Goal: Task Accomplishment & Management: Manage account settings

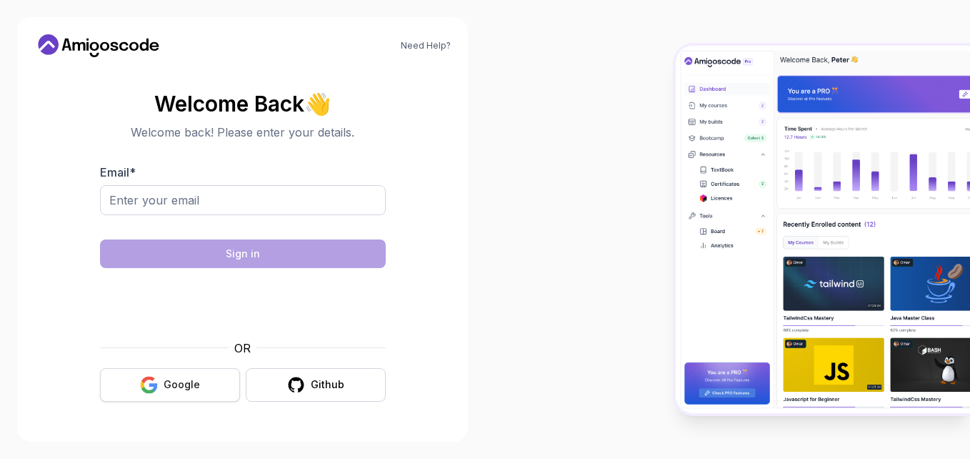
click at [151, 383] on icon "button" at bounding box center [153, 387] width 9 height 8
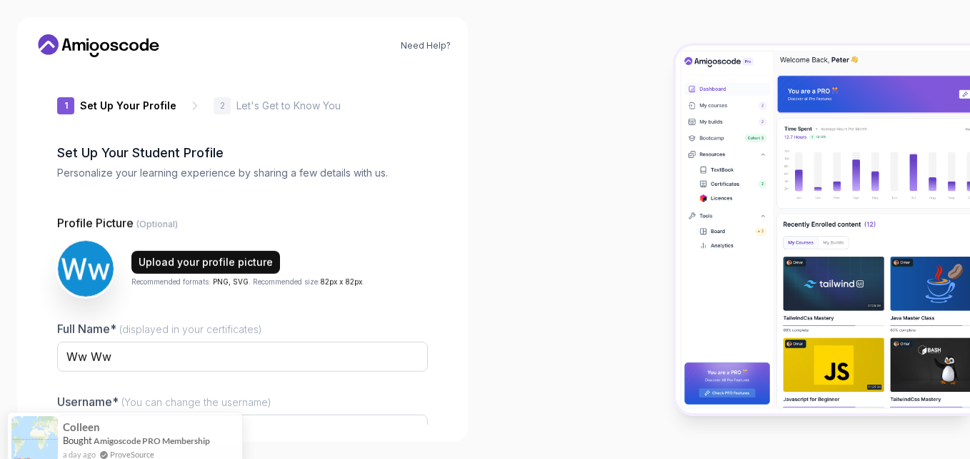
type input "boldlynxe79ea"
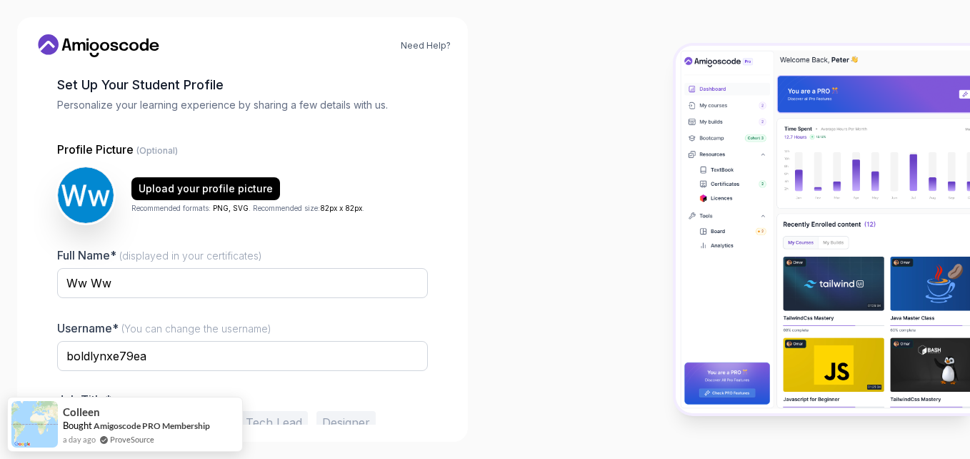
scroll to position [137, 0]
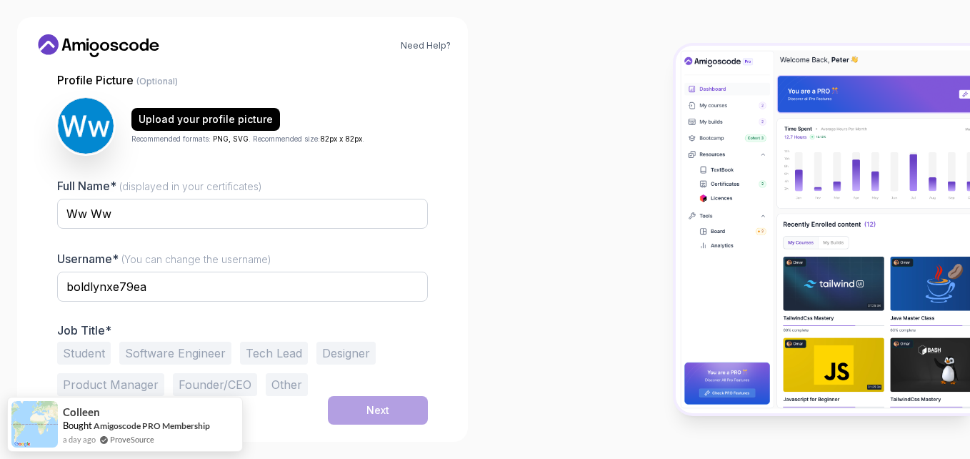
click at [96, 352] on button "Student" at bounding box center [84, 353] width 54 height 23
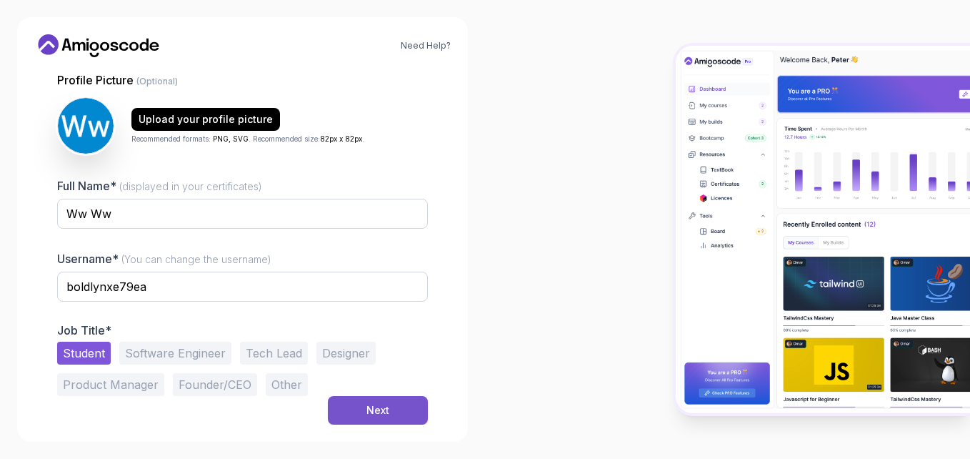
click at [373, 416] on div "Next" at bounding box center [378, 410] width 23 height 14
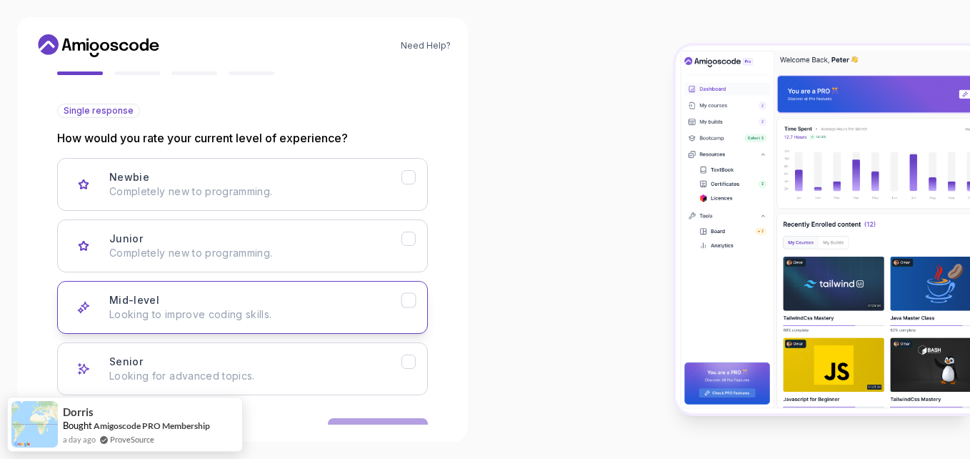
scroll to position [182, 0]
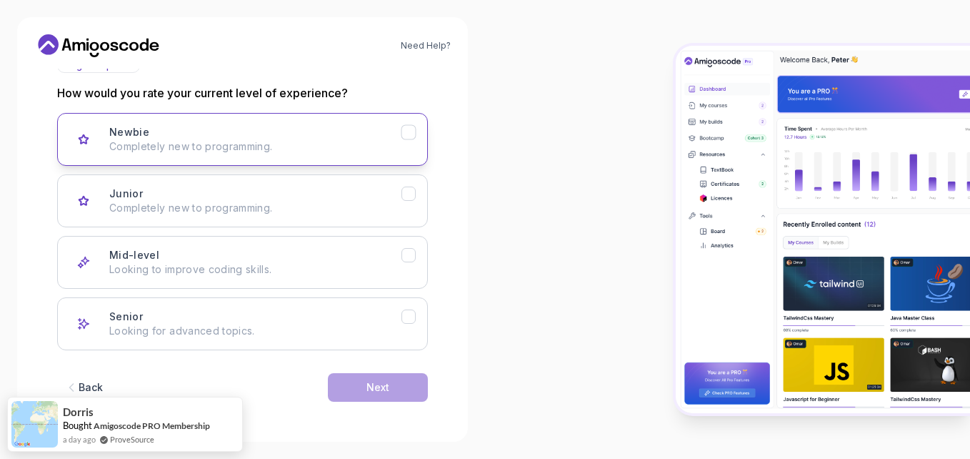
click at [276, 143] on p "Completely new to programming." at bounding box center [255, 146] width 292 height 14
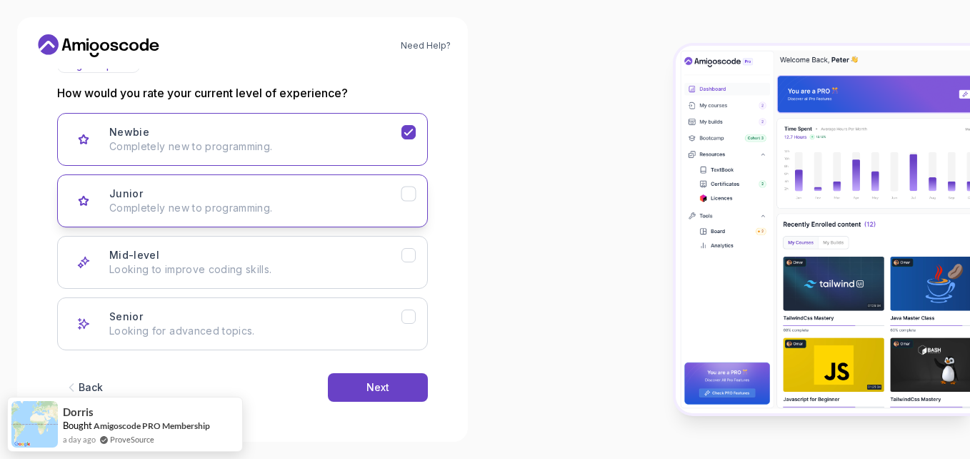
click at [279, 205] on p "Completely new to programming." at bounding box center [255, 208] width 292 height 14
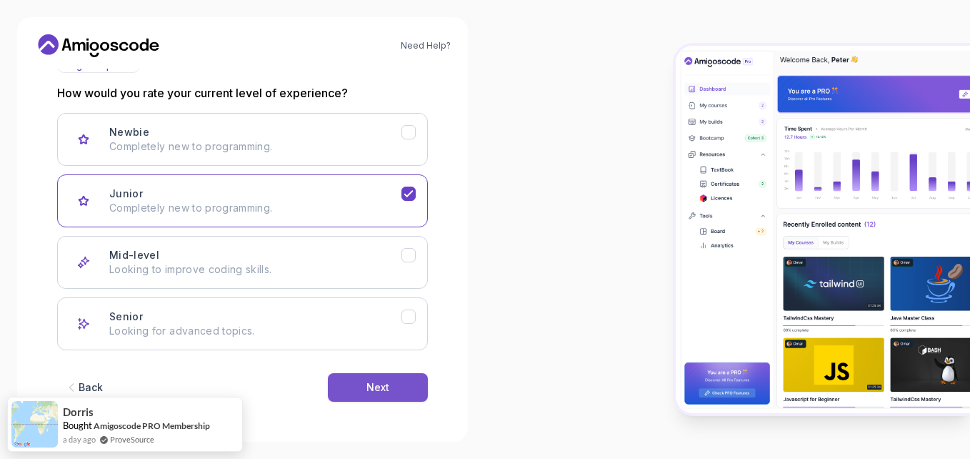
click at [394, 399] on button "Next" at bounding box center [378, 387] width 100 height 29
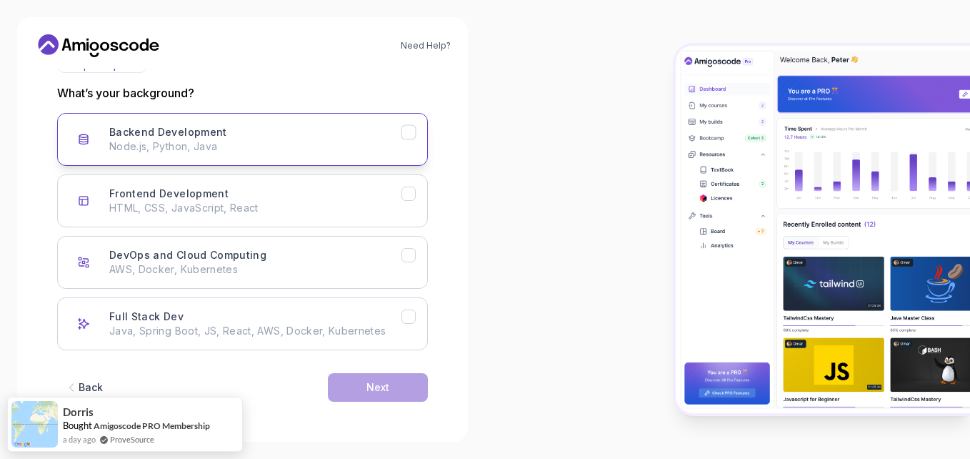
click at [287, 140] on p "Node.js, Python, Java" at bounding box center [255, 146] width 292 height 14
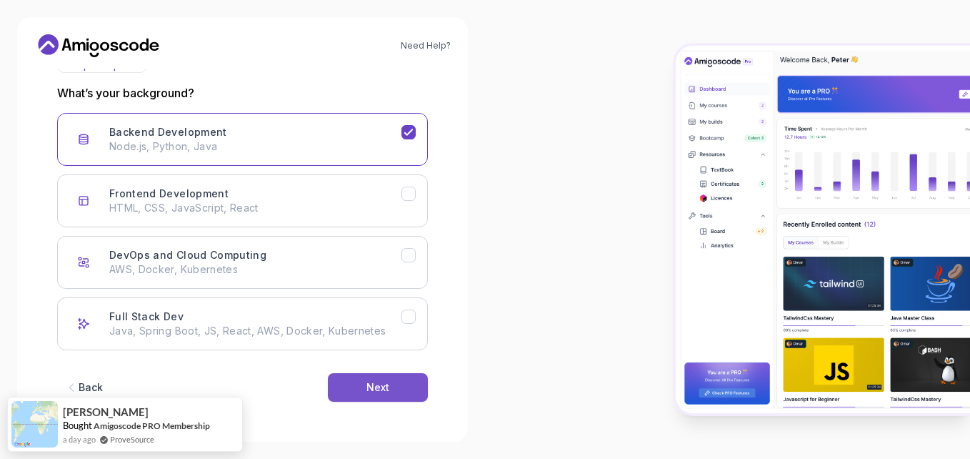
click at [372, 396] on button "Next" at bounding box center [378, 387] width 100 height 29
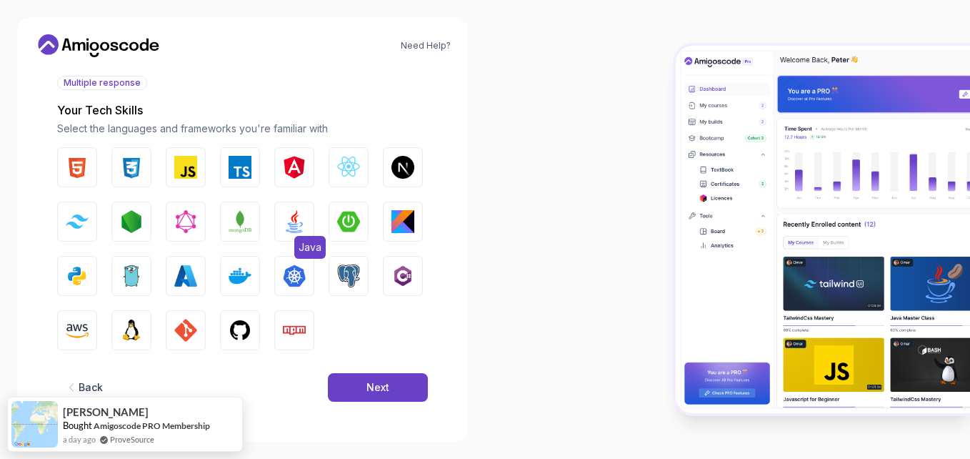
click at [299, 220] on img "button" at bounding box center [294, 221] width 23 height 23
click at [350, 393] on button "Next" at bounding box center [378, 387] width 100 height 29
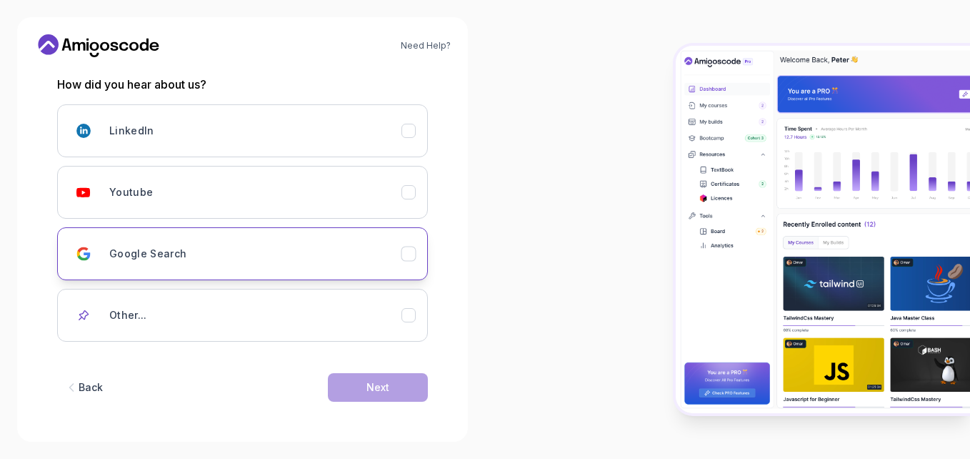
scroll to position [191, 0]
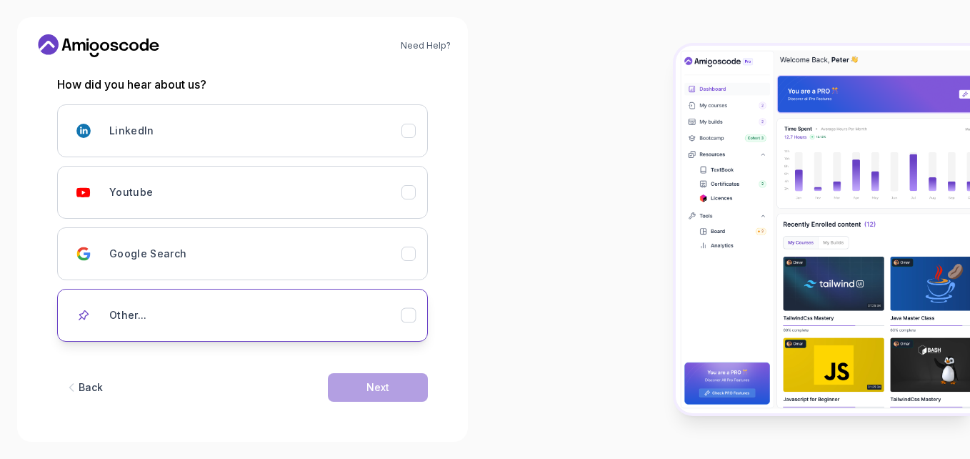
click at [257, 330] on button "Other..." at bounding box center [242, 315] width 371 height 53
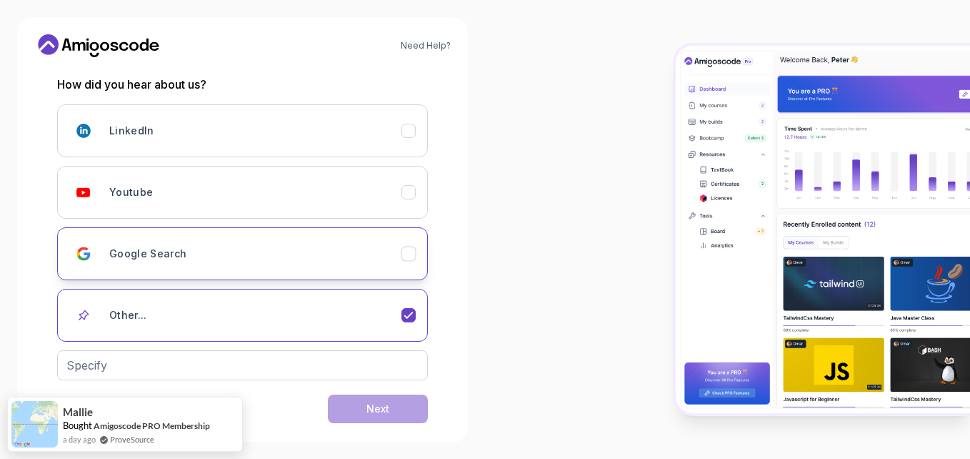
click at [232, 259] on div "Google Search" at bounding box center [255, 253] width 292 height 29
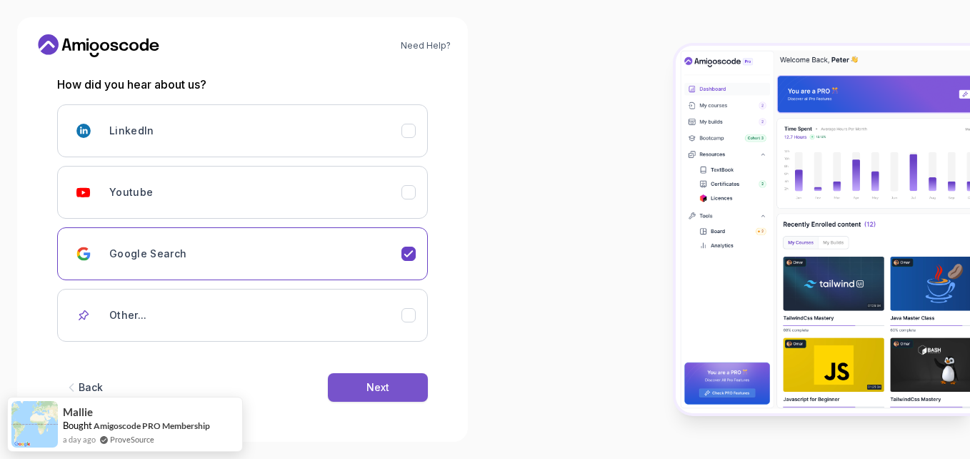
click at [349, 377] on button "Next" at bounding box center [378, 387] width 100 height 29
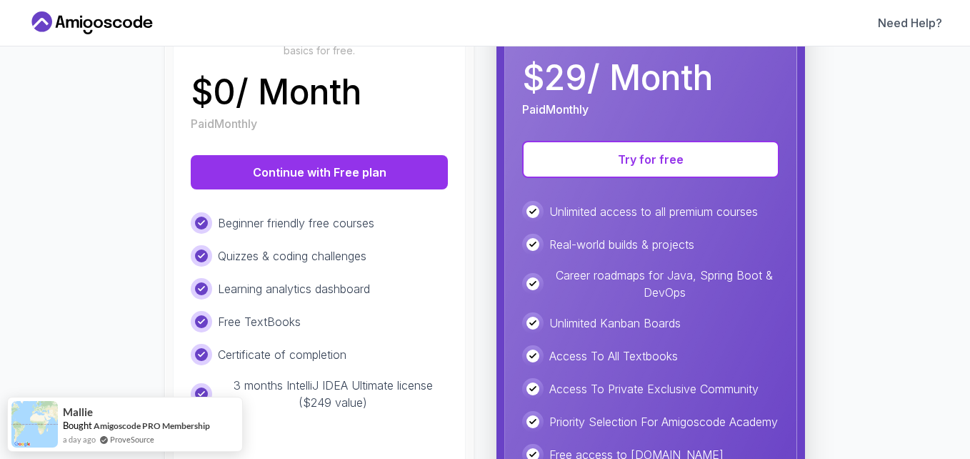
scroll to position [385, 0]
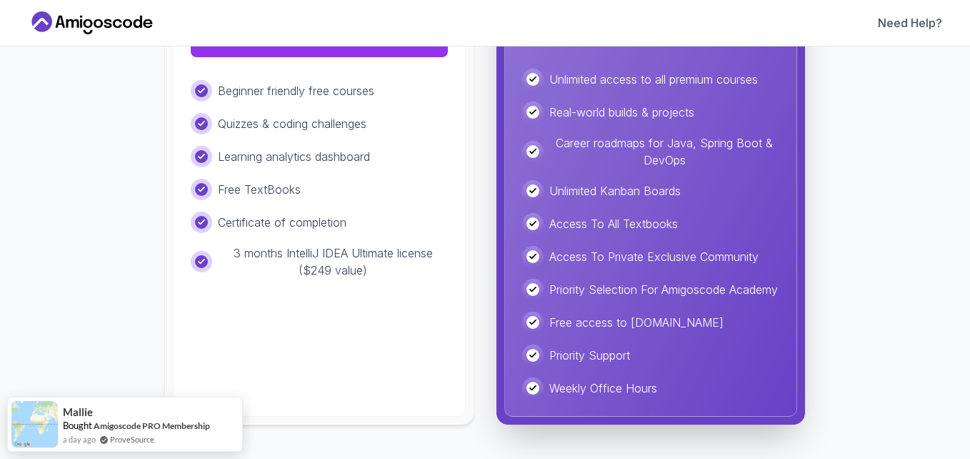
click at [337, 224] on div "Beginner friendly free courses Quizzes & coding challenges Learning analytics d…" at bounding box center [319, 179] width 257 height 199
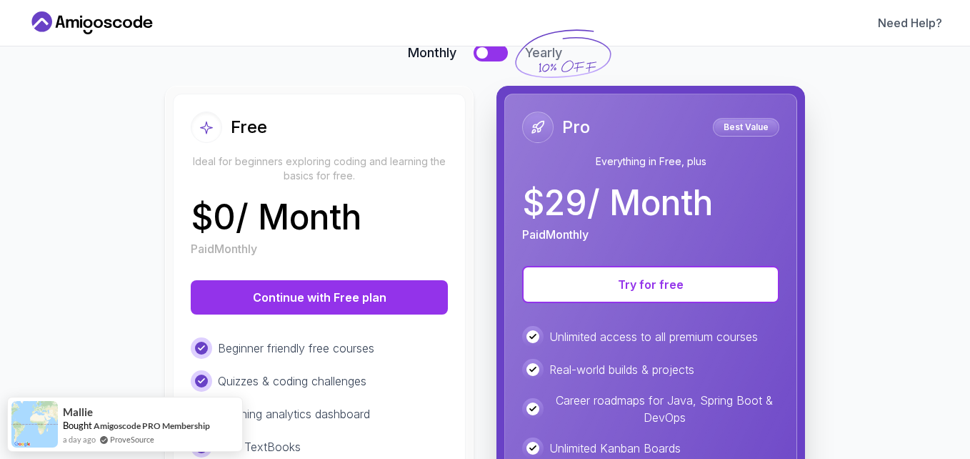
scroll to position [114, 0]
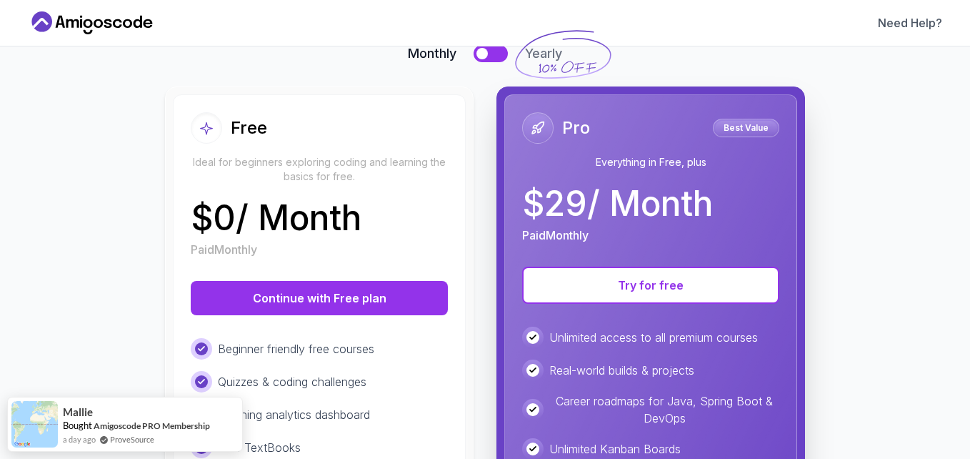
click at [292, 125] on div "Free" at bounding box center [319, 127] width 257 height 31
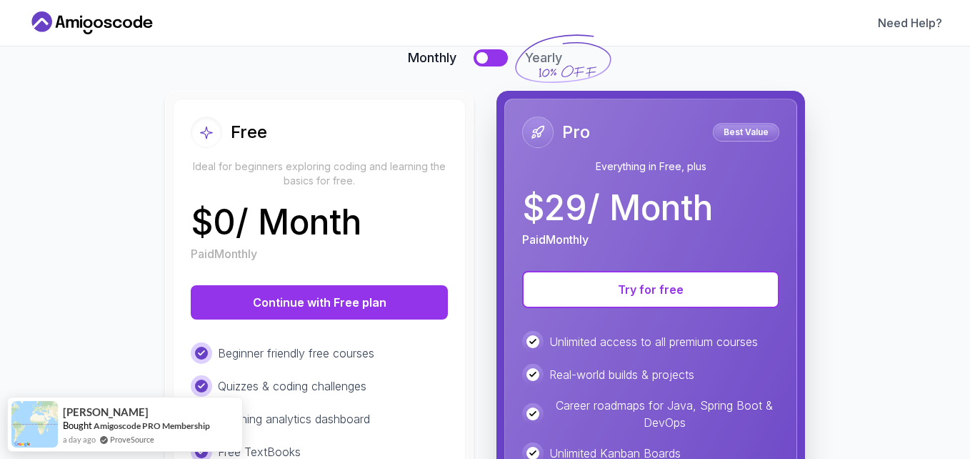
scroll to position [109, 0]
click at [489, 61] on button at bounding box center [491, 58] width 34 height 17
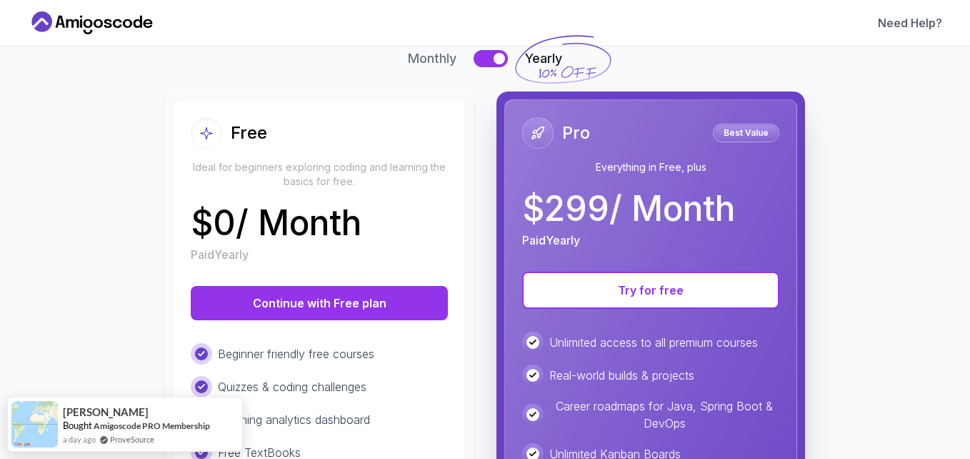
click at [494, 61] on div at bounding box center [499, 58] width 11 height 11
click at [489, 61] on button at bounding box center [491, 58] width 34 height 17
click at [494, 61] on div at bounding box center [499, 58] width 11 height 11
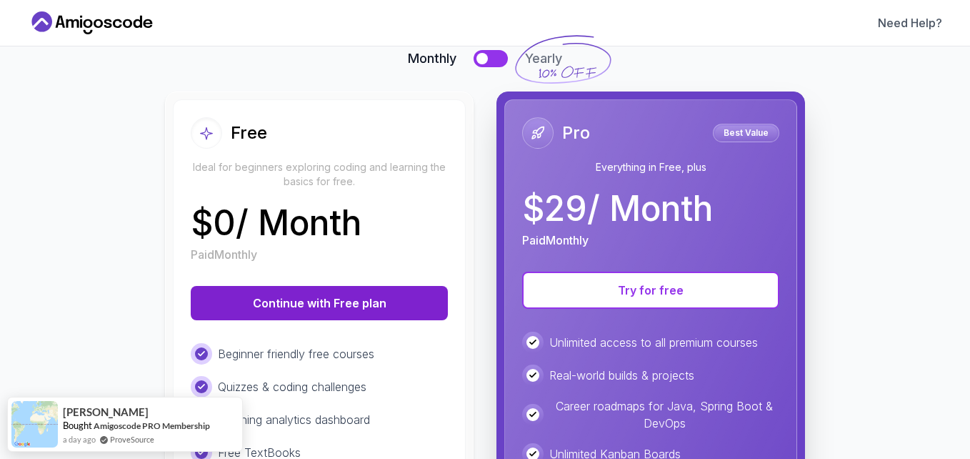
click at [354, 299] on button "Continue with Free plan" at bounding box center [319, 303] width 257 height 34
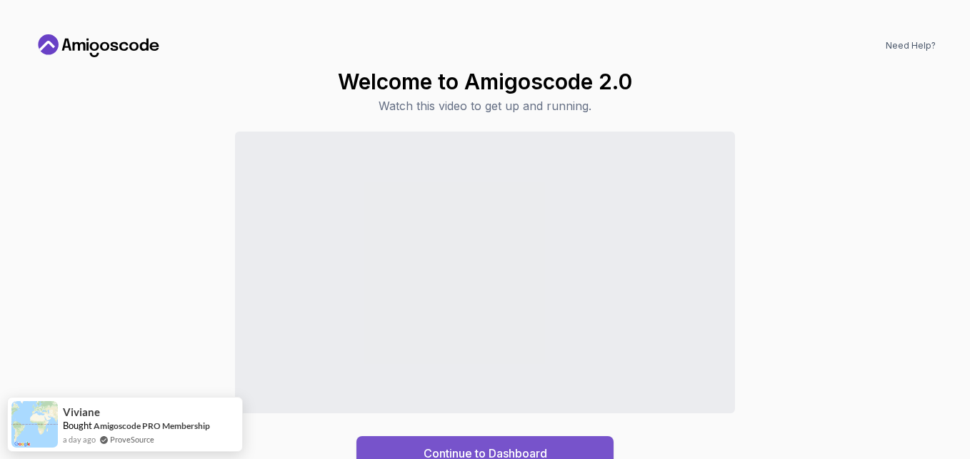
click at [450, 439] on button "Continue to Dashboard" at bounding box center [485, 453] width 257 height 34
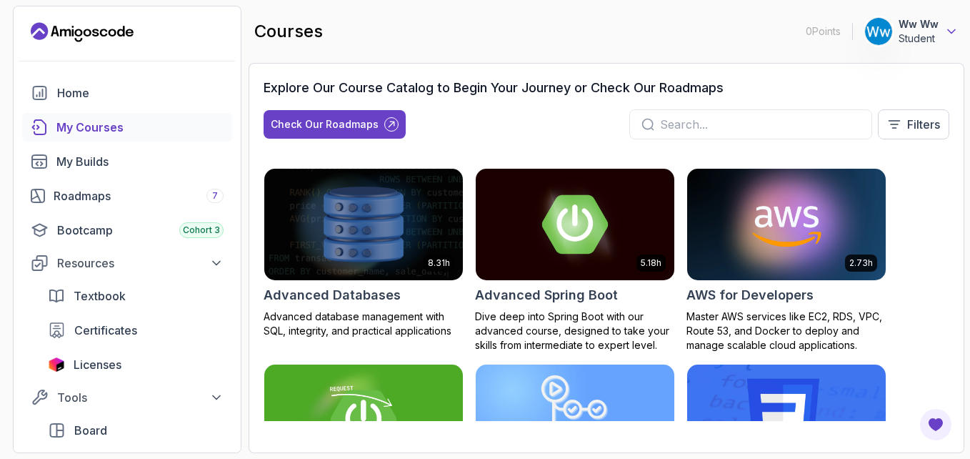
click at [947, 32] on icon at bounding box center [952, 31] width 14 height 14
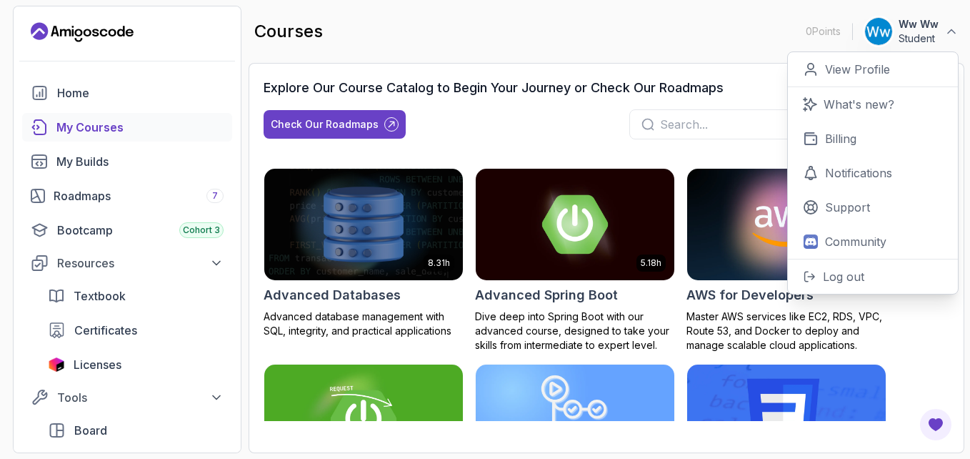
click at [737, 59] on main "courses 0 Points 1 Ww Ww Student 0 Points View Profile What's new? Billing Noti…" at bounding box center [607, 229] width 716 height 447
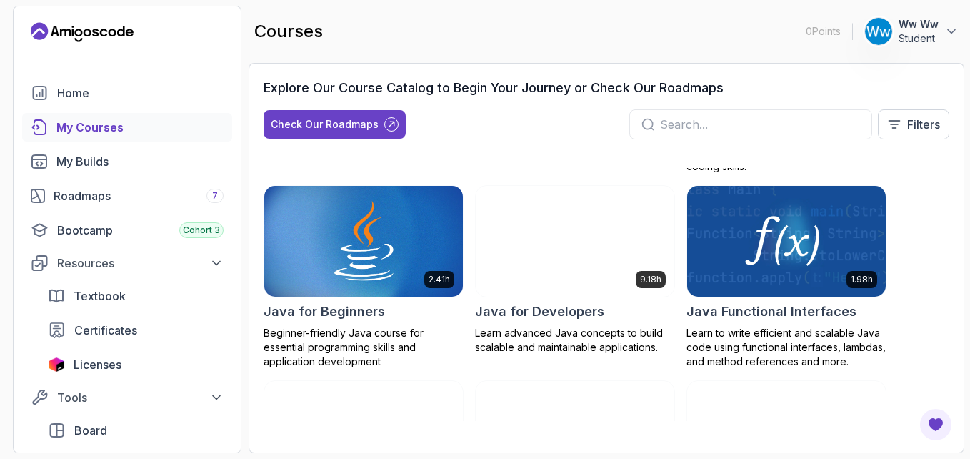
scroll to position [990, 0]
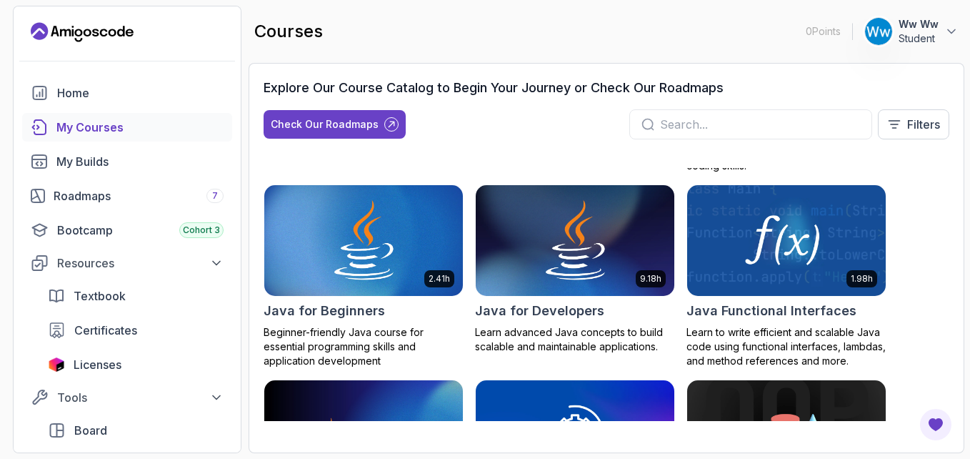
click at [940, 44] on button "Ww Ww Student" at bounding box center [912, 31] width 94 height 29
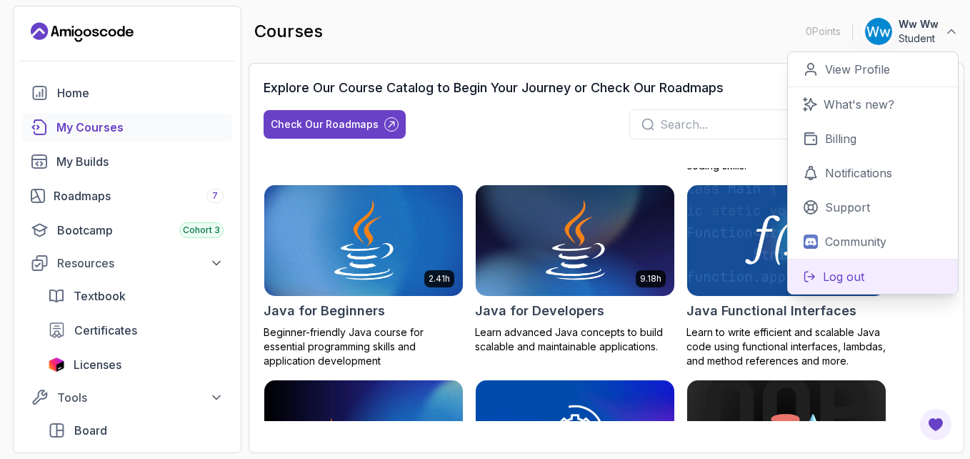
click at [852, 277] on p "Log out" at bounding box center [843, 276] width 41 height 17
click at [844, 275] on p "Log out" at bounding box center [843, 276] width 41 height 17
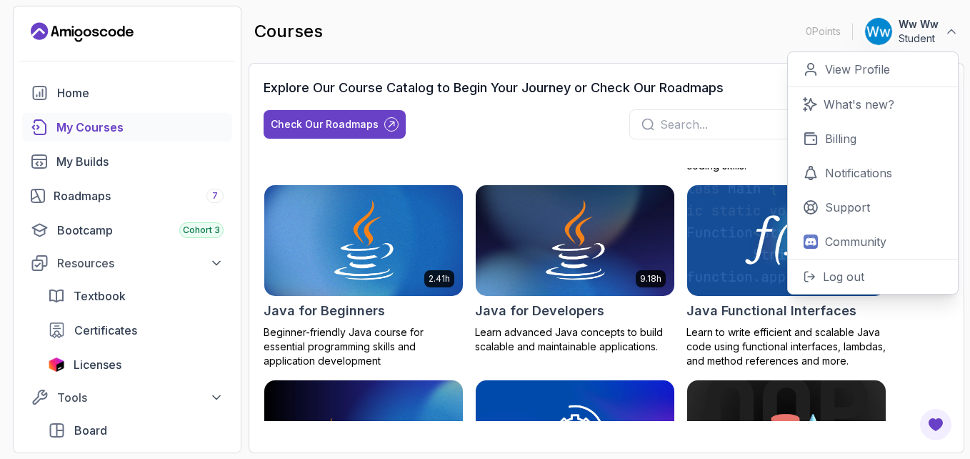
click at [654, 54] on div "courses 0 Points 1 Ww Ww Student 0 Points View Profile What's new? Billing Noti…" at bounding box center [607, 31] width 716 height 51
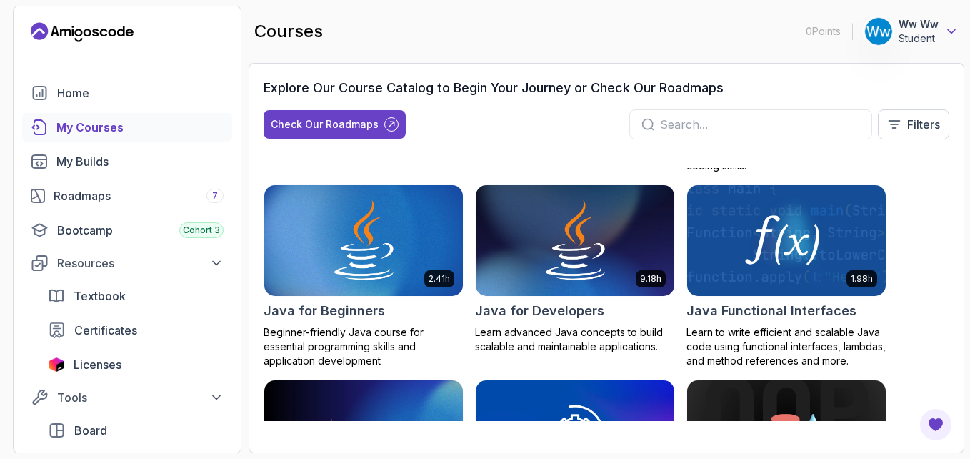
click at [947, 36] on icon at bounding box center [952, 31] width 14 height 14
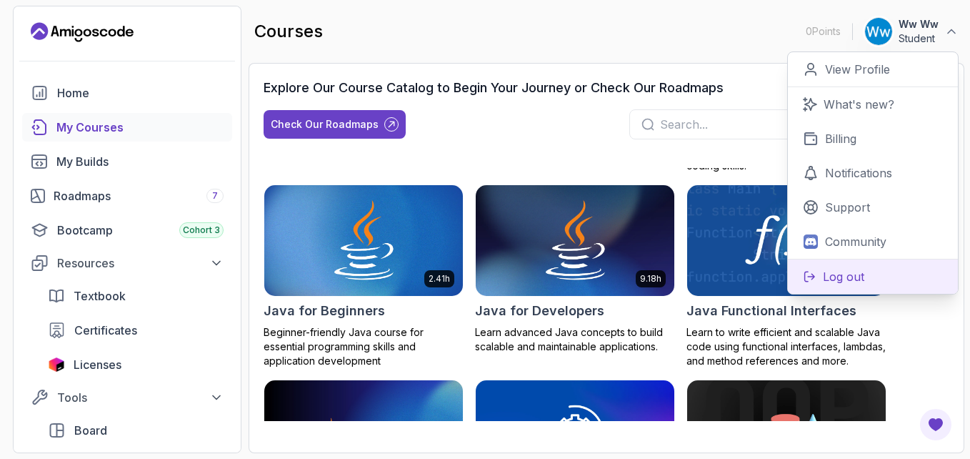
click at [895, 264] on button "Log out" at bounding box center [873, 276] width 170 height 35
click at [807, 280] on icon at bounding box center [810, 276] width 14 height 13
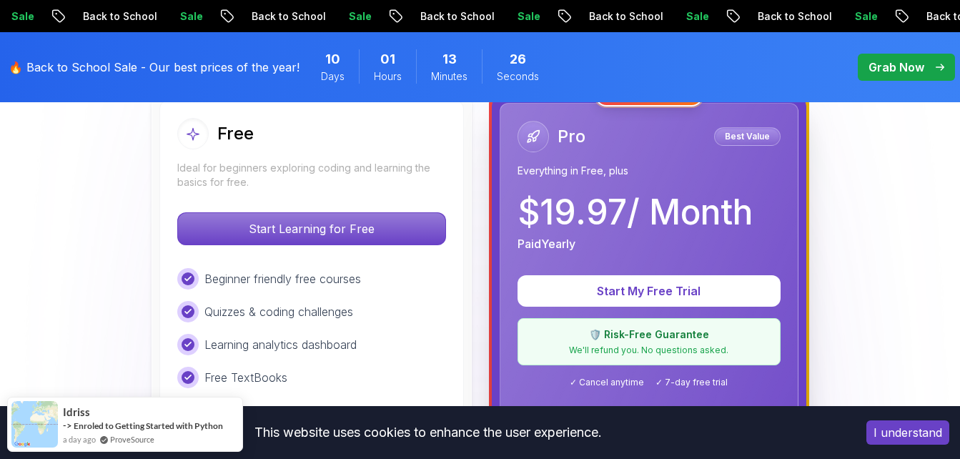
scroll to position [429, 0]
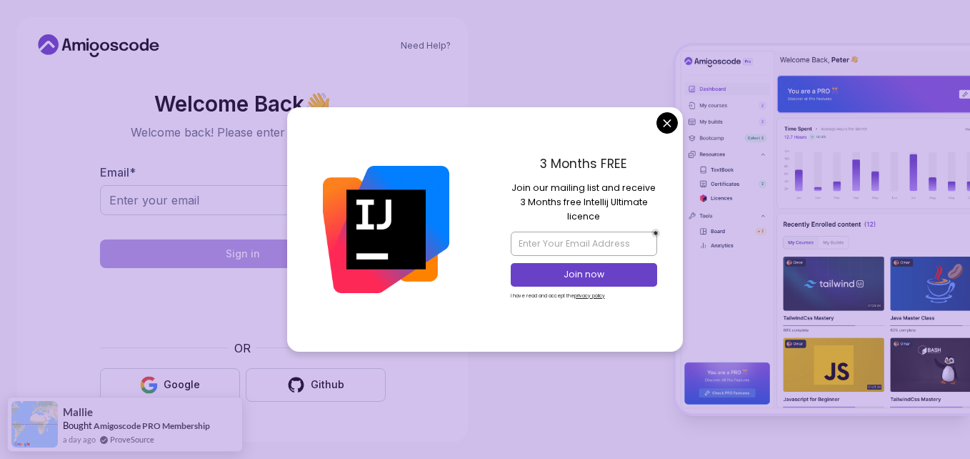
click at [679, 120] on div "3 Months FREE Join our mailing list and receive 3 Months free Intellij Ultimate…" at bounding box center [584, 229] width 198 height 244
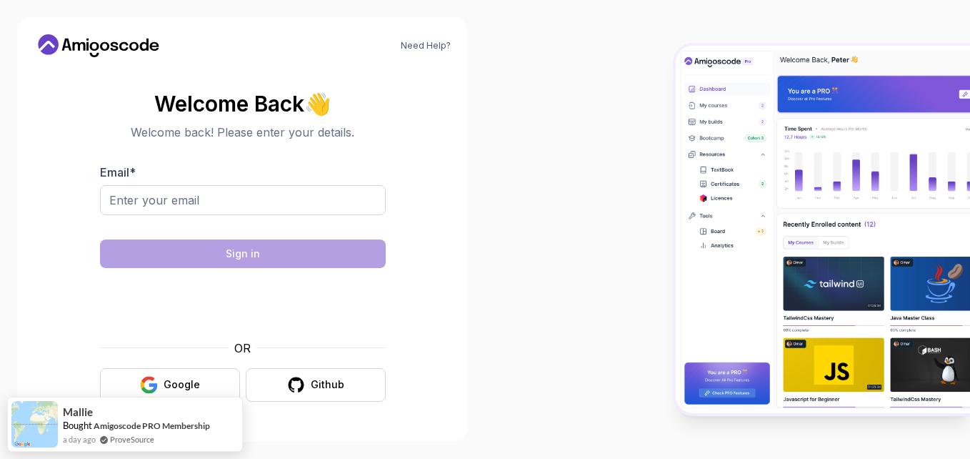
click at [672, 120] on body "Need Help? Welcome Back 👋 Welcome back! Please enter your details. Email * Sign…" at bounding box center [485, 229] width 970 height 459
click at [209, 376] on button "Google" at bounding box center [170, 385] width 140 height 34
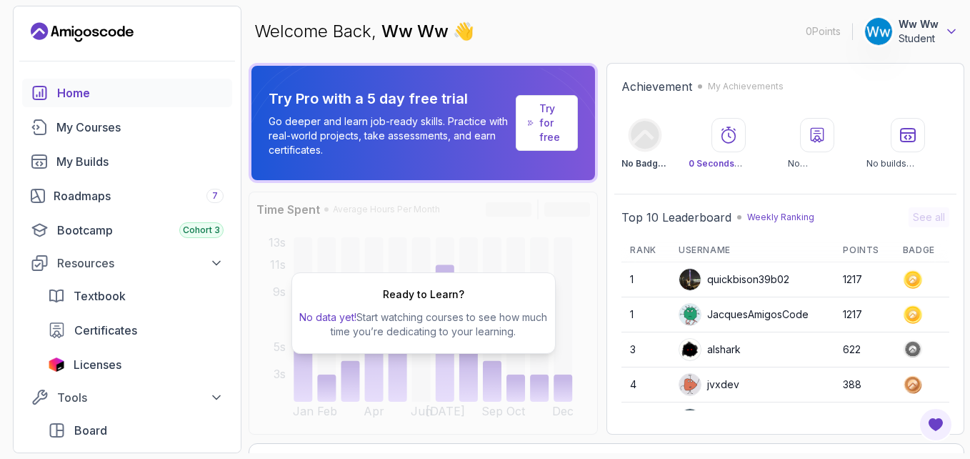
click at [945, 28] on icon at bounding box center [952, 31] width 14 height 14
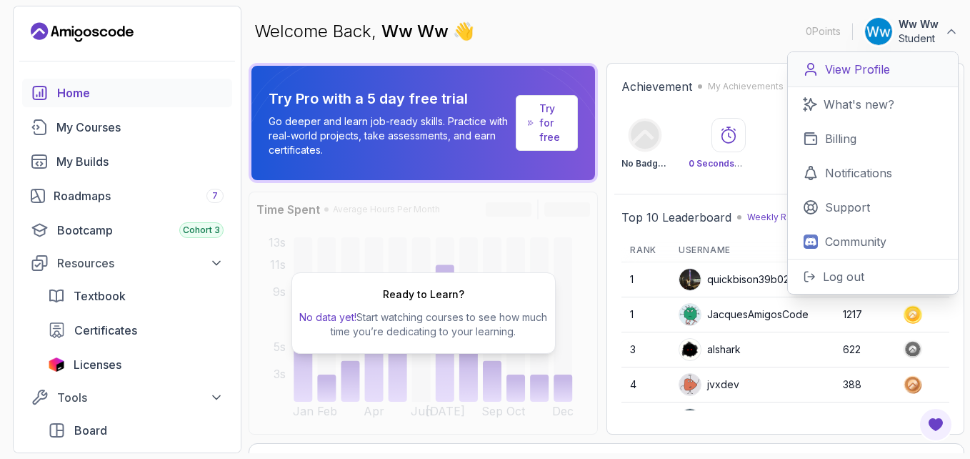
click at [858, 76] on p "View Profile" at bounding box center [857, 69] width 65 height 17
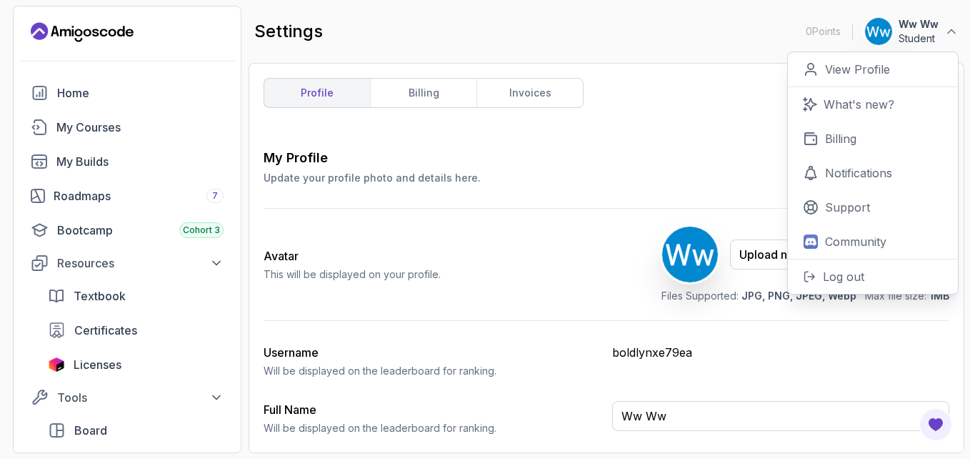
click at [605, 100] on div "profile billing invoices My Profile Update your profile photo and details here.…" at bounding box center [607, 258] width 686 height 360
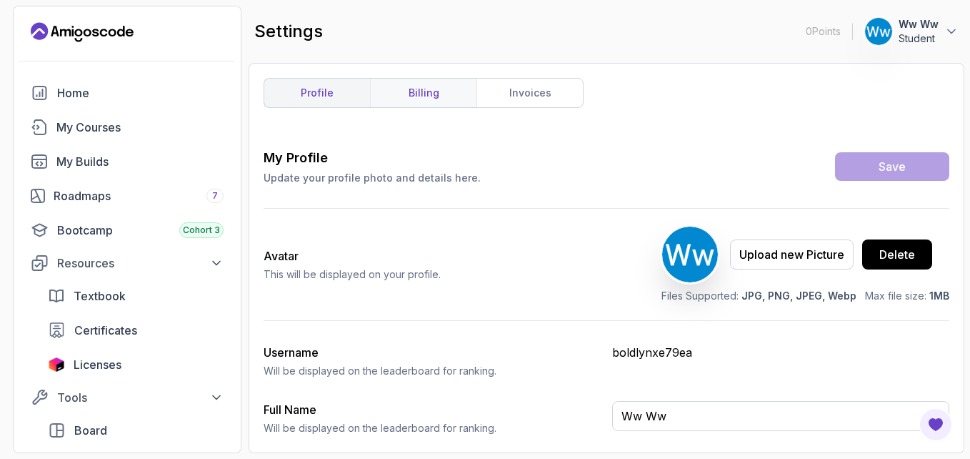
click at [412, 84] on link "billing" at bounding box center [423, 93] width 106 height 29
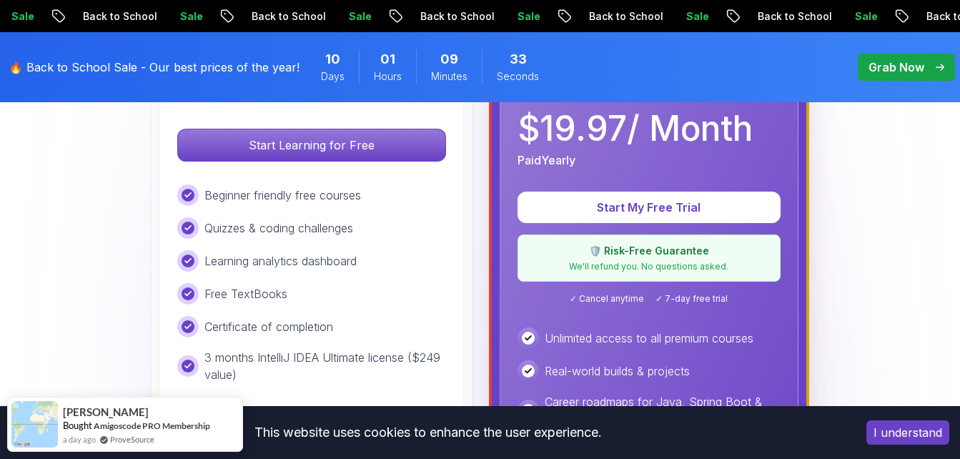
scroll to position [514, 0]
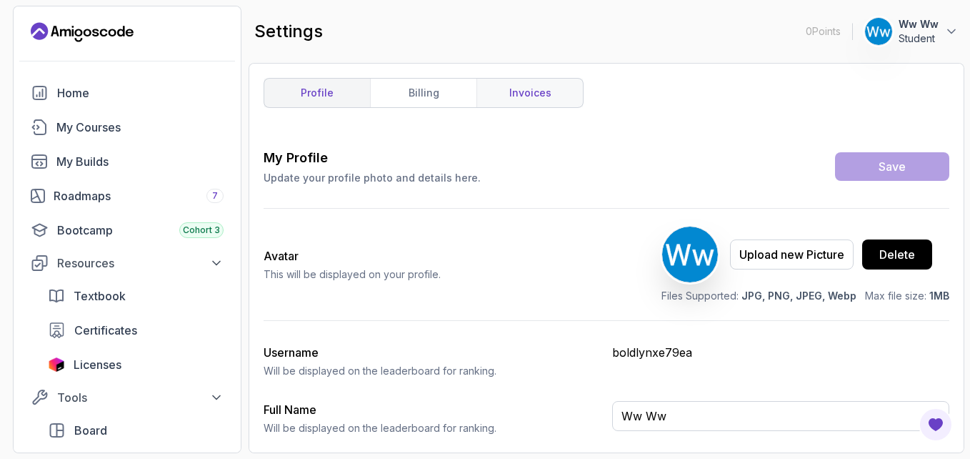
click at [532, 86] on link "invoices" at bounding box center [530, 93] width 106 height 29
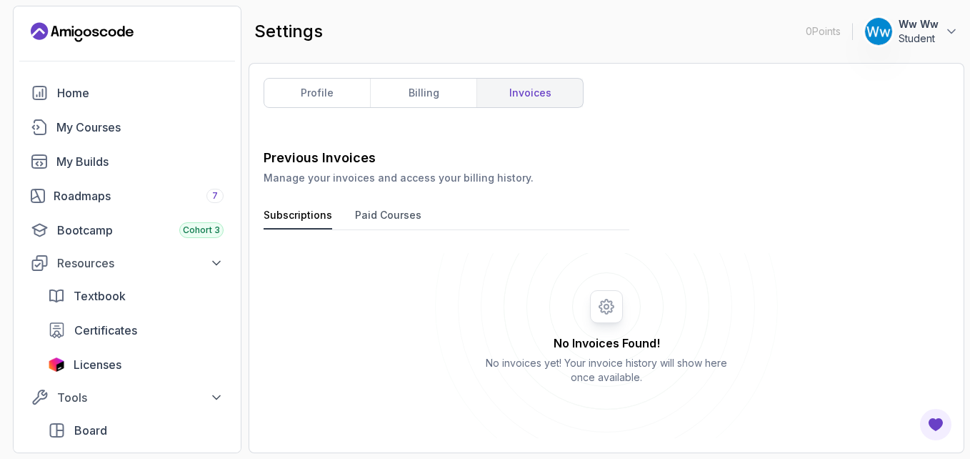
click at [401, 224] on button "Paid Courses" at bounding box center [388, 218] width 66 height 21
click at [294, 94] on link "profile" at bounding box center [317, 93] width 106 height 29
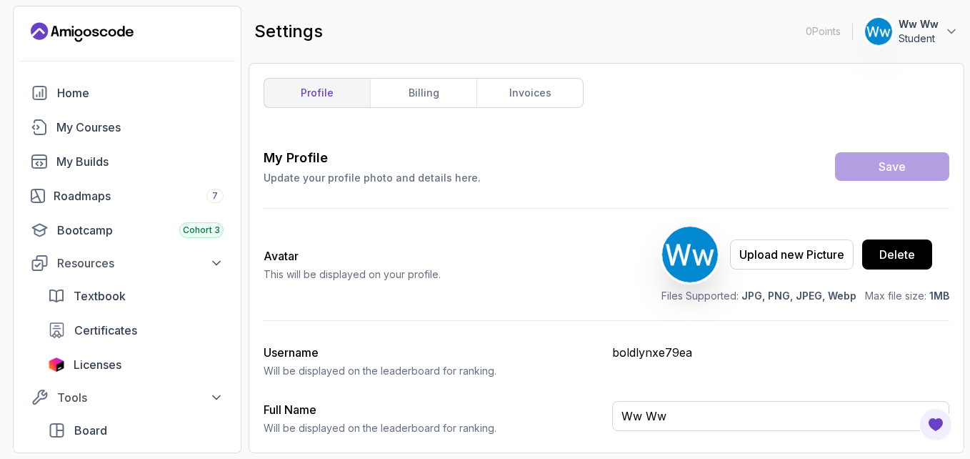
scroll to position [120, 0]
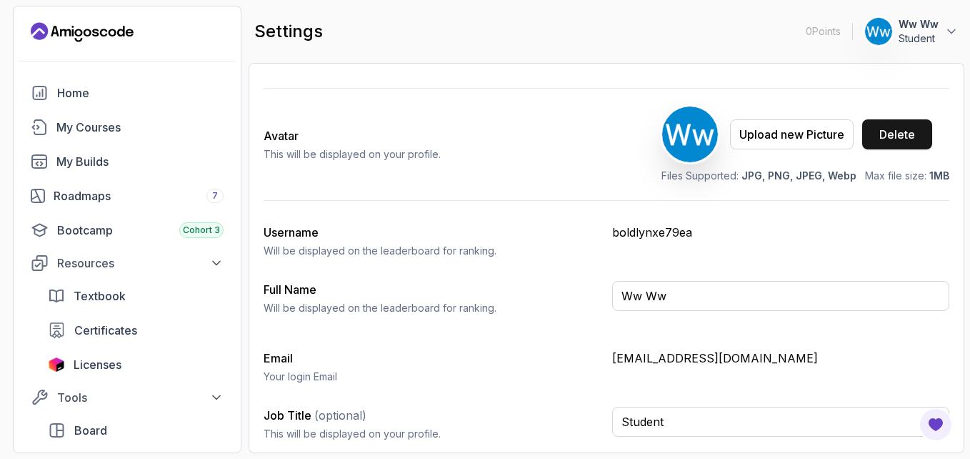
click at [913, 139] on div "Delete" at bounding box center [898, 134] width 36 height 17
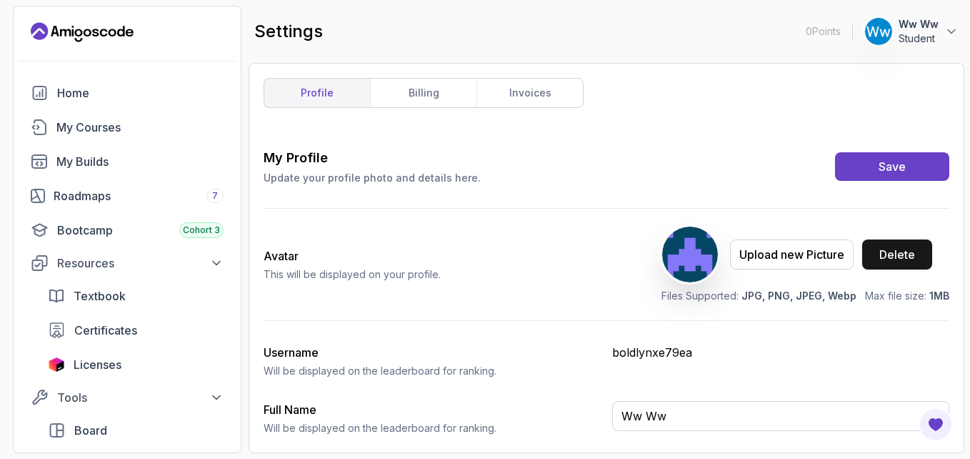
click at [905, 261] on div "Delete" at bounding box center [898, 254] width 36 height 17
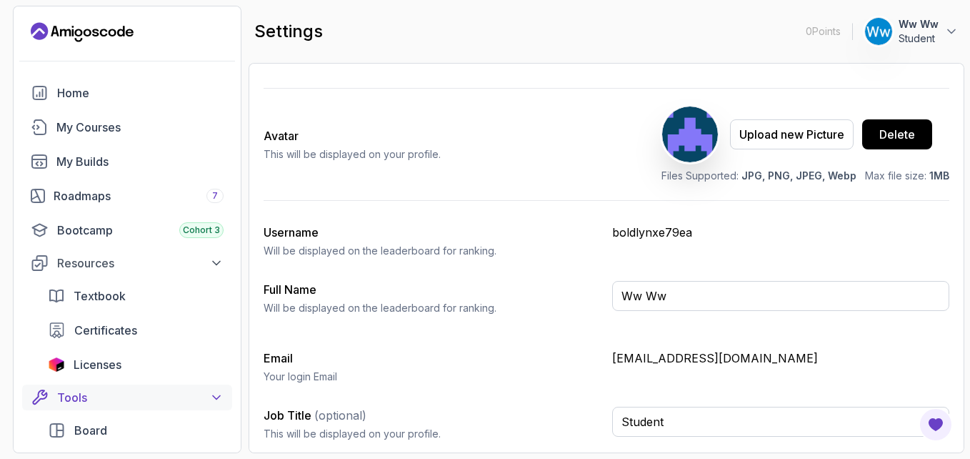
scroll to position [223, 0]
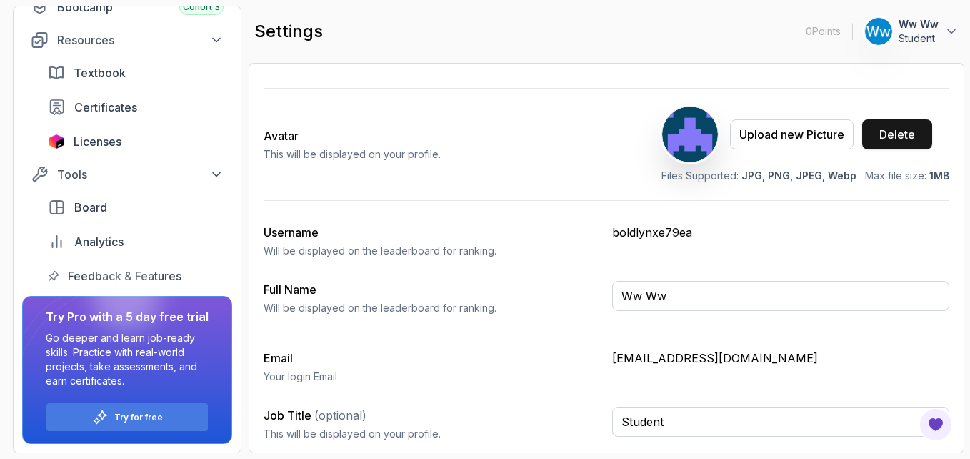
click at [902, 146] on button "Delete" at bounding box center [897, 134] width 70 height 30
click at [898, 139] on div "Delete" at bounding box center [898, 134] width 36 height 17
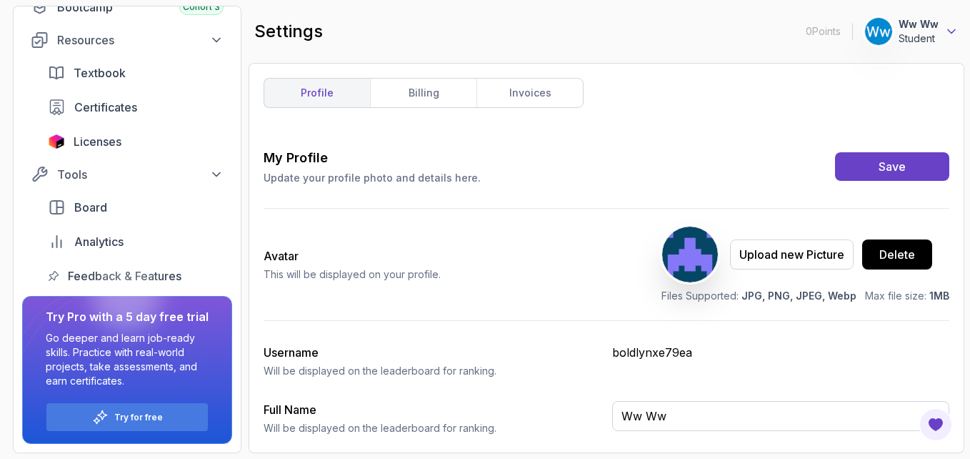
click at [958, 32] on icon at bounding box center [952, 31] width 14 height 14
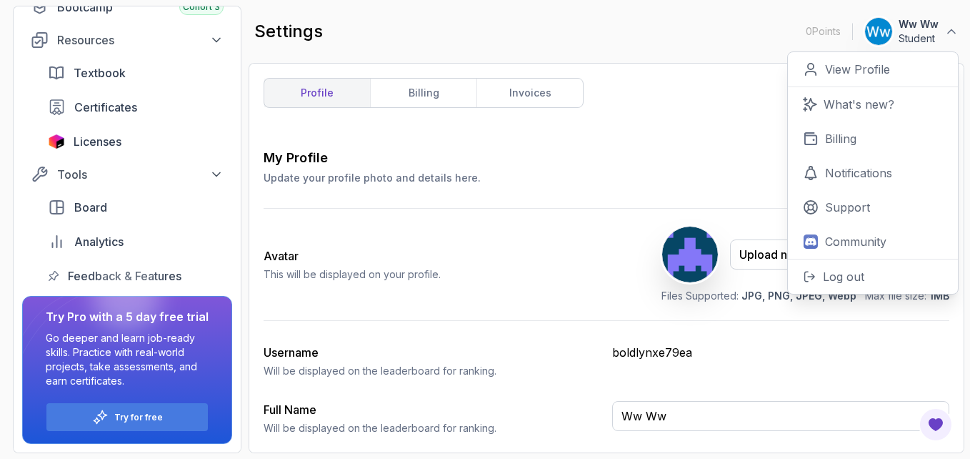
click at [514, 205] on div "My Profile Update your profile photo and details here. Save Avatar This will be…" at bounding box center [607, 360] width 686 height 424
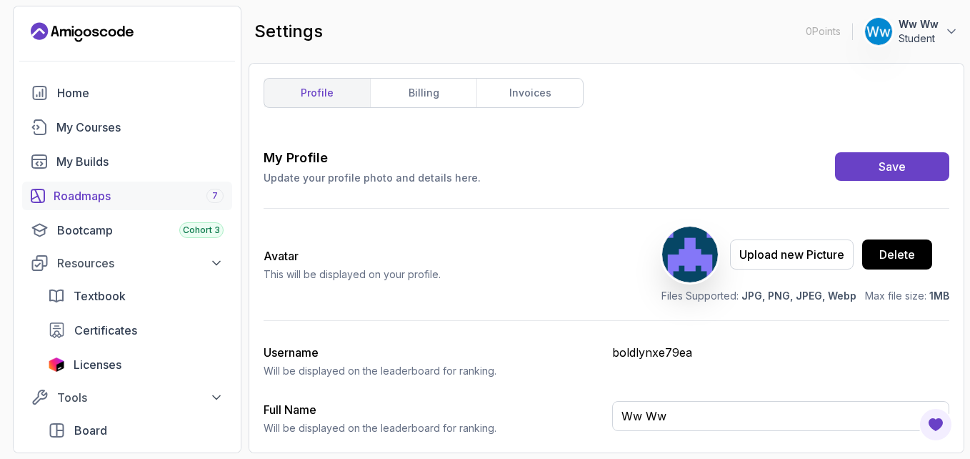
click at [108, 191] on div "Roadmaps 7" at bounding box center [139, 195] width 170 height 17
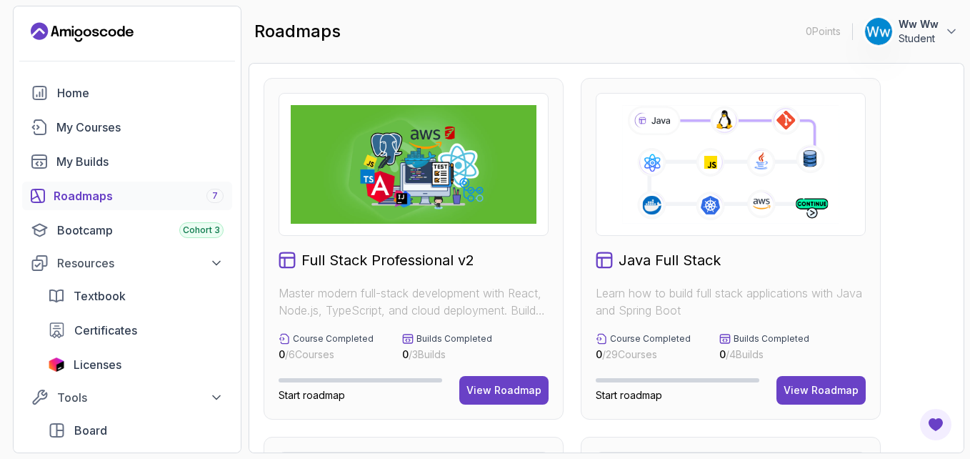
drag, startPoint x: 146, startPoint y: 21, endPoint x: 39, endPoint y: 31, distance: 106.9
click at [39, 31] on div "0 Points 1 Ww Ww Student" at bounding box center [127, 32] width 227 height 23
click at [803, 389] on div "View Roadmap" at bounding box center [821, 390] width 75 height 14
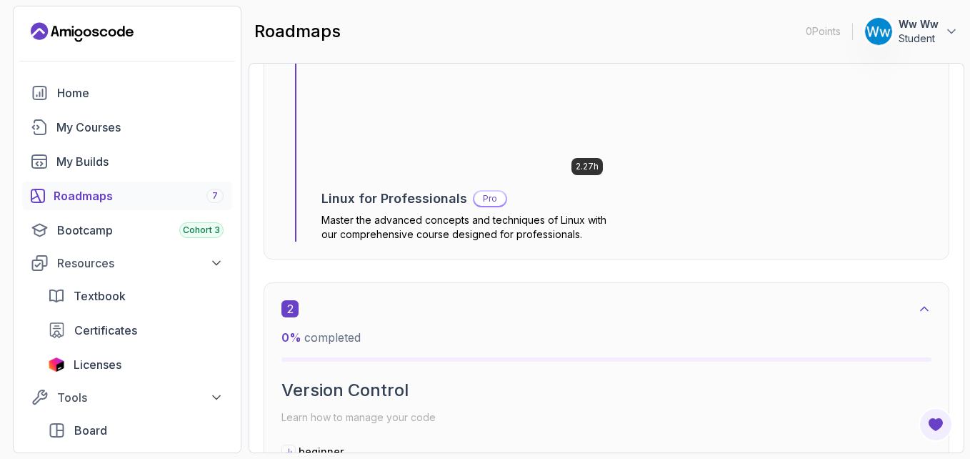
scroll to position [905, 0]
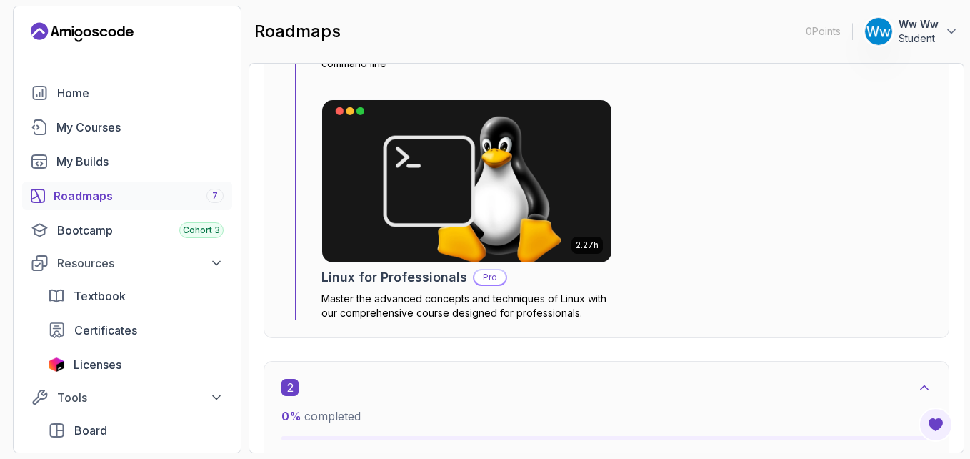
drag, startPoint x: 142, startPoint y: 20, endPoint x: 57, endPoint y: 28, distance: 85.4
click at [57, 28] on div "0 Points 1 Ww Ww Student Home My Courses My Builds Roadmaps 7 Bootcamp Cohort 3…" at bounding box center [127, 229] width 229 height 447
drag, startPoint x: 141, startPoint y: 20, endPoint x: 133, endPoint y: -53, distance: 73.3
click at [133, 0] on html "0 Points 1 Ww Ww Student Home My Courses My Builds Roadmaps 7 Bootcamp Cohort 3…" at bounding box center [485, 229] width 970 height 459
click at [945, 34] on icon at bounding box center [952, 31] width 14 height 14
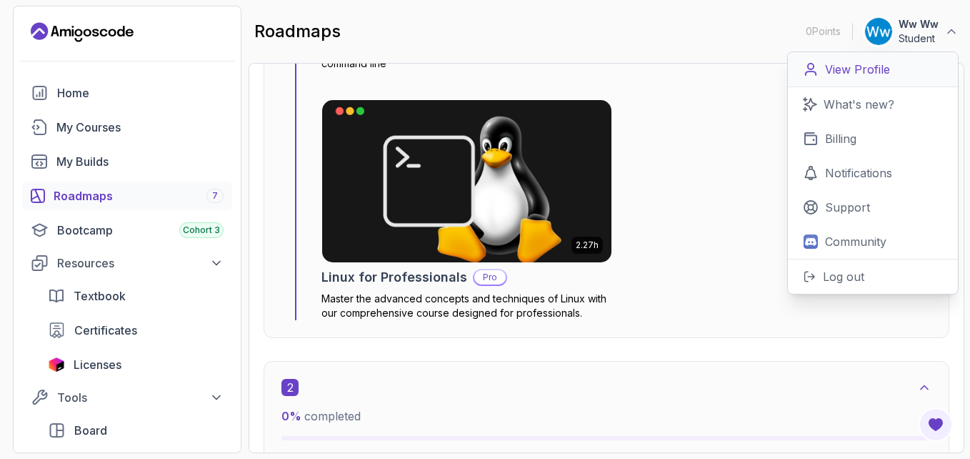
click at [904, 81] on link "View Profile" at bounding box center [873, 69] width 170 height 35
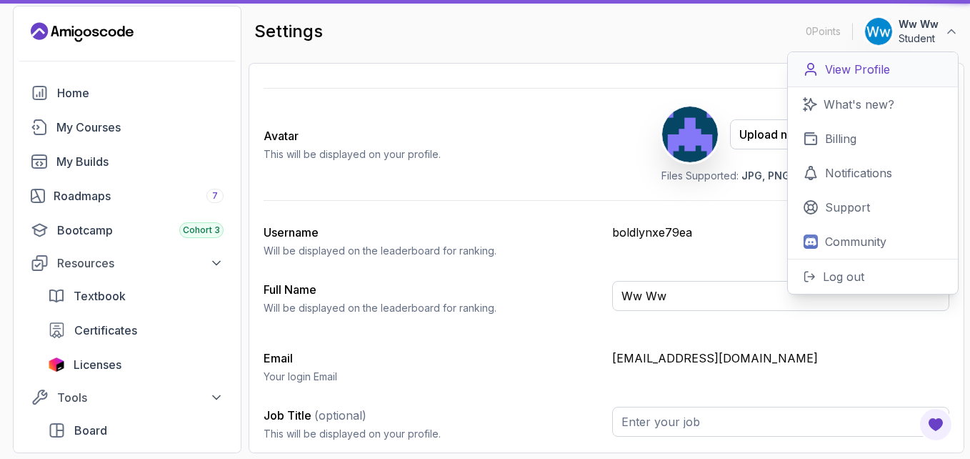
type input "Student"
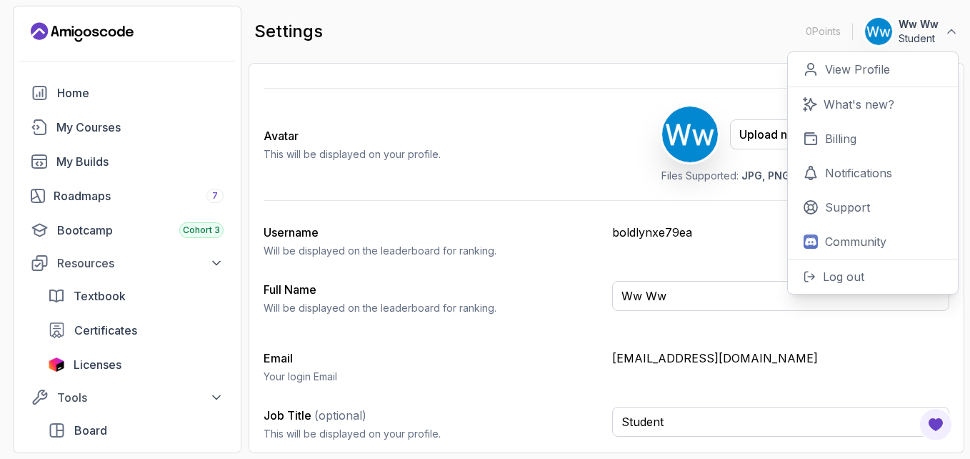
click at [494, 226] on div "Username Will be displayed on the leaderboard for ranking." at bounding box center [432, 241] width 337 height 34
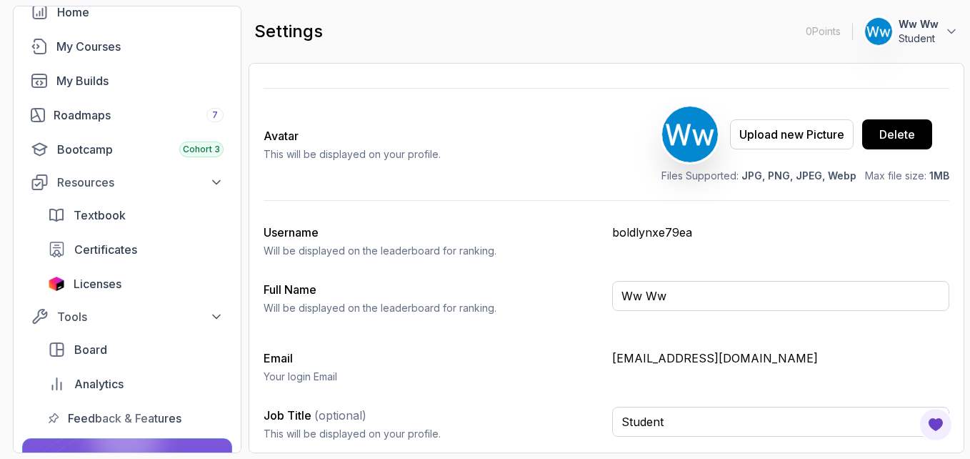
scroll to position [81, 0]
click at [212, 313] on icon at bounding box center [216, 316] width 14 height 14
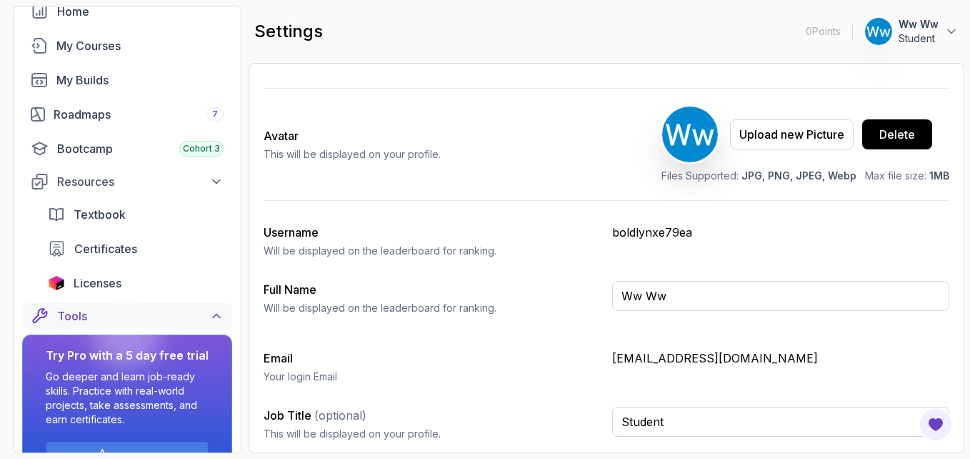
click at [212, 313] on icon at bounding box center [216, 316] width 14 height 14
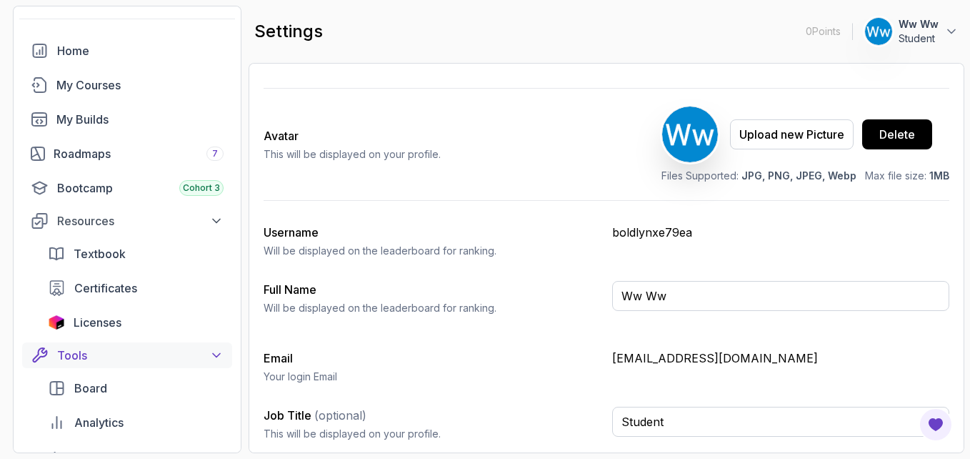
scroll to position [0, 0]
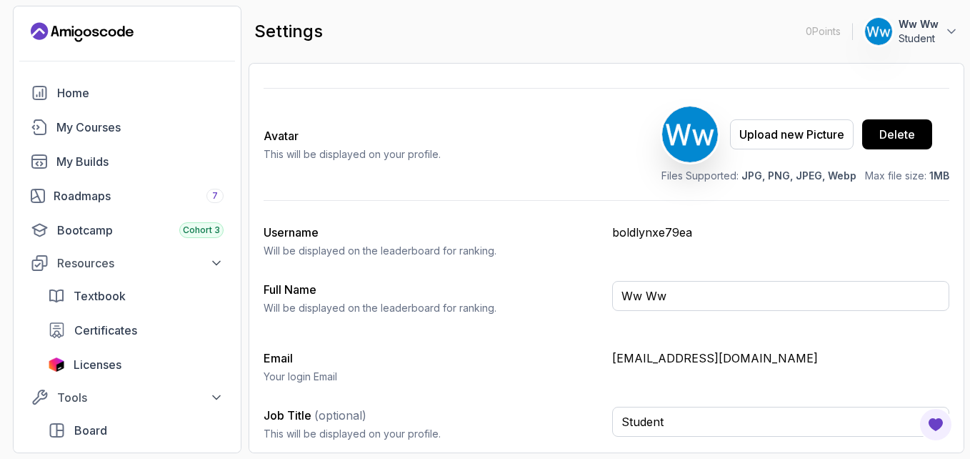
drag, startPoint x: 882, startPoint y: 23, endPoint x: 591, endPoint y: 34, distance: 291.7
click at [591, 34] on div "settings 0 Points 1 Ww Ww Student" at bounding box center [607, 31] width 716 height 51
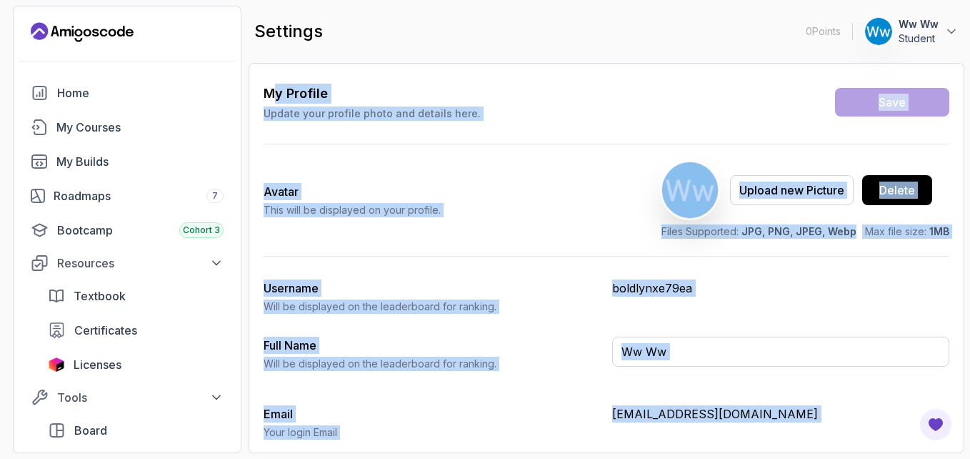
scroll to position [120, 0]
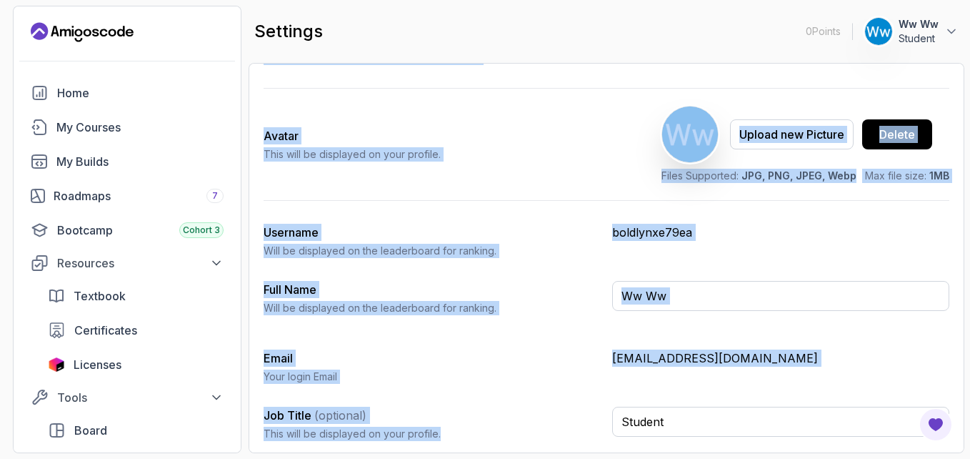
drag, startPoint x: 275, startPoint y: 161, endPoint x: 613, endPoint y: 432, distance: 432.7
click at [613, 432] on div "My Profile Update your profile photo and details here. Save Avatar This will be…" at bounding box center [607, 240] width 686 height 424
copy div "y Profile Update your profile photo and details here. Save Avatar This will be …"
click at [623, 80] on div "My Profile Update your profile photo and details here. Save Avatar This will be…" at bounding box center [607, 240] width 686 height 424
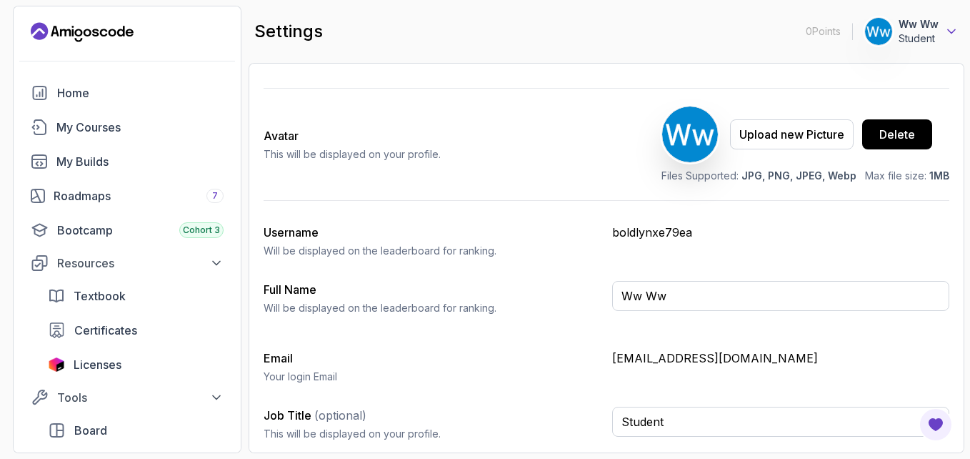
click at [953, 34] on icon at bounding box center [952, 31] width 14 height 14
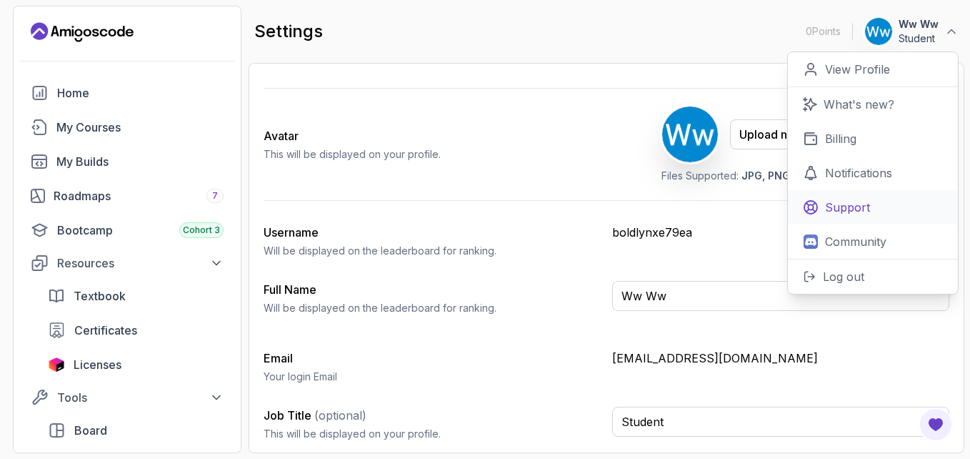
click at [886, 197] on link "Support" at bounding box center [873, 207] width 170 height 34
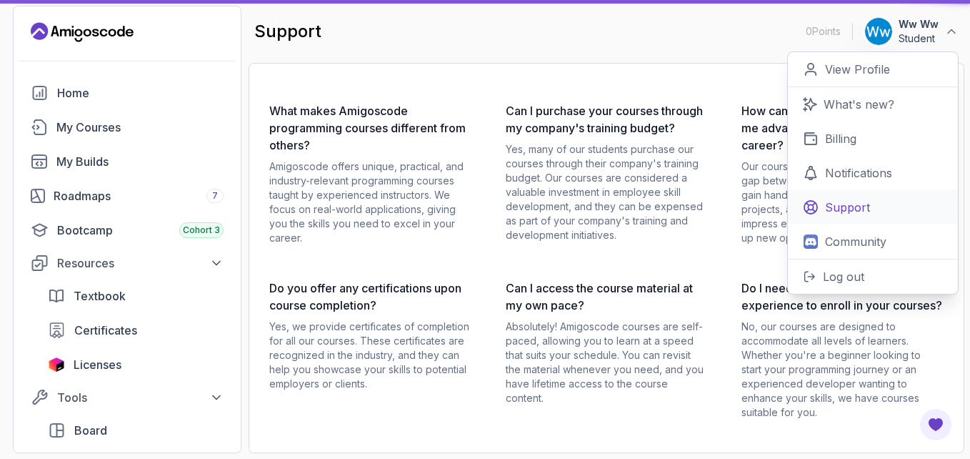
scroll to position [14, 0]
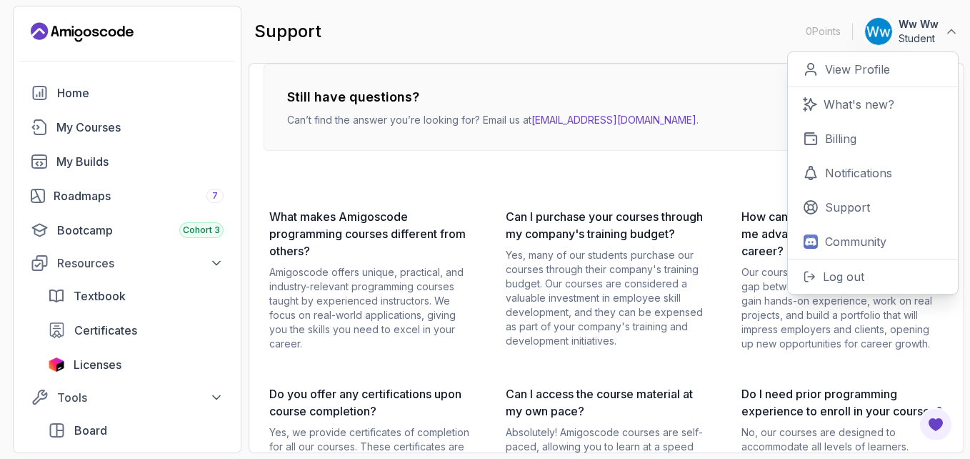
click at [559, 206] on div "Still have questions? Can’t find the answer you’re looking for? Email us at hel…" at bounding box center [607, 389] width 686 height 650
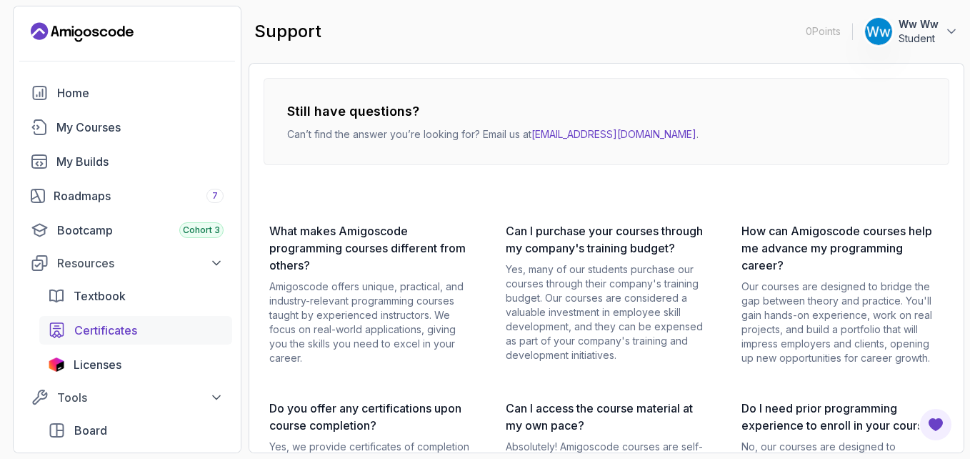
scroll to position [0, 0]
click at [124, 96] on div "Home" at bounding box center [140, 92] width 166 height 17
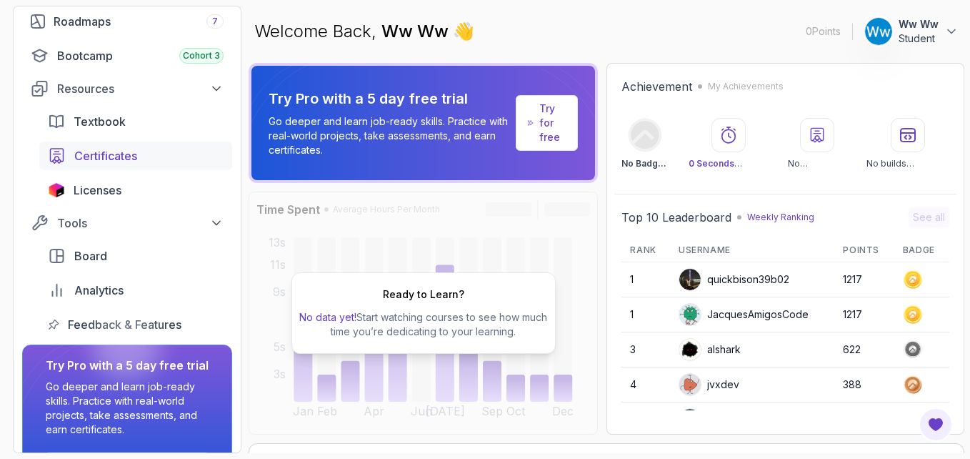
scroll to position [223, 0]
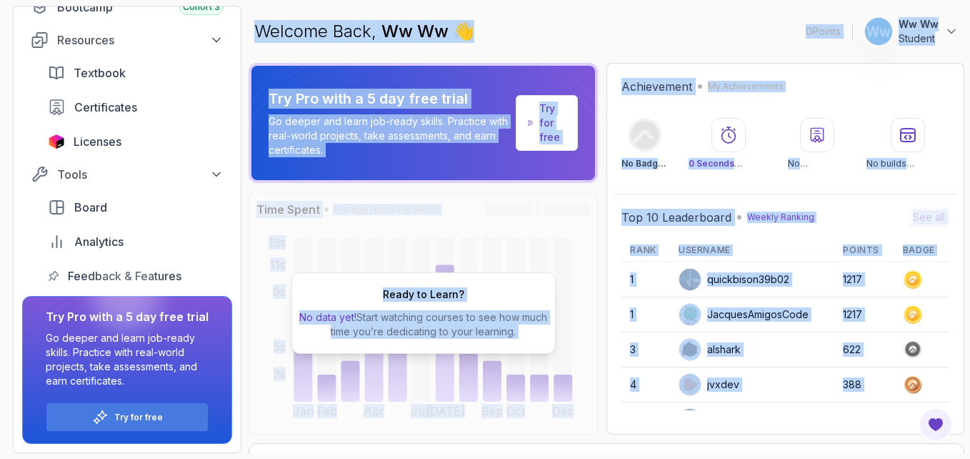
drag, startPoint x: 258, startPoint y: 28, endPoint x: 537, endPoint y: 453, distance: 508.4
click at [537, 453] on section "0 Points 1 Ww Ww Student Home My Courses My Builds Roadmaps 7 Bootcamp Cohort 3…" at bounding box center [485, 229] width 970 height 459
copy main "Welcome Back, Ww Ww 👋 0 Points 1 Ww Ww Student Try Pro with a 5 day free trial …"
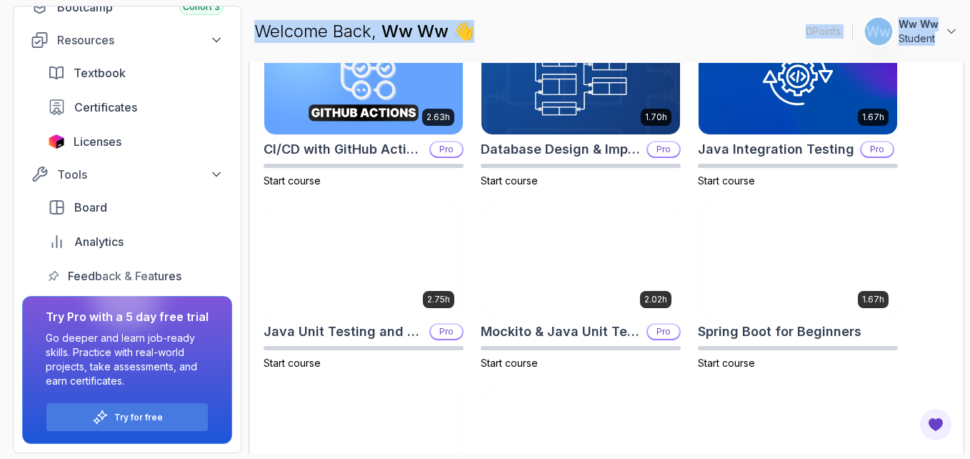
scroll to position [323, 0]
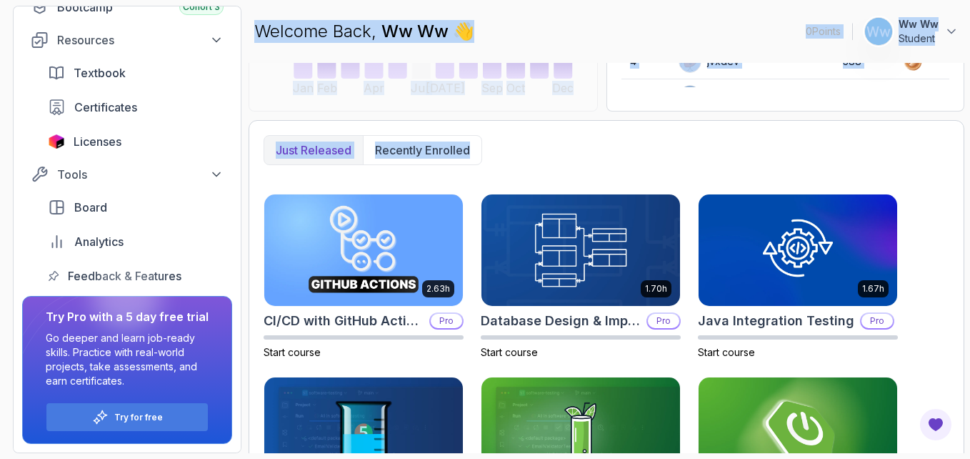
click at [384, 172] on div "Just released Recently enrolled 2.63h CI/CD with GitHub Actions Pro Start cours…" at bounding box center [607, 430] width 716 height 620
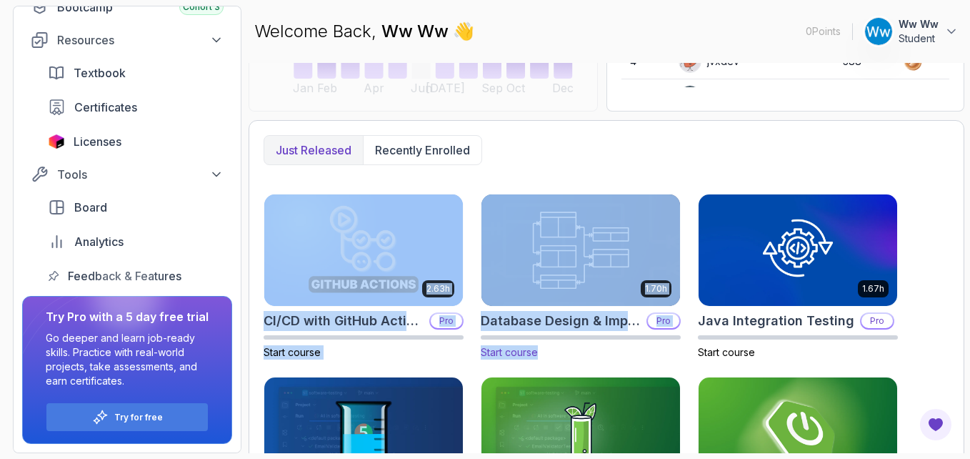
drag, startPoint x: 261, startPoint y: 181, endPoint x: 549, endPoint y: 344, distance: 331.5
click at [549, 344] on div "Just released Recently enrolled 2.63h CI/CD with GitHub Actions Pro Start cours…" at bounding box center [607, 430] width 716 height 620
copy div "2.63h CI/CD with GitHub Actions Pro Start course 1.70h Database Design & Implem…"
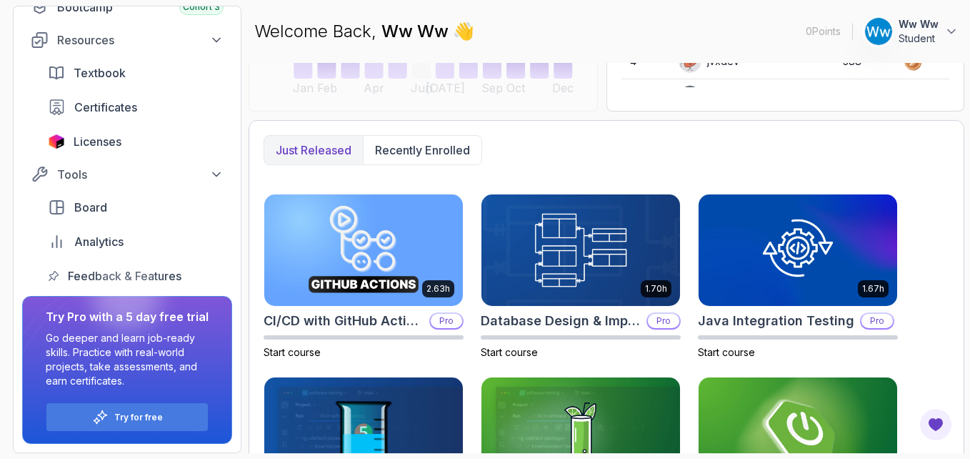
click at [517, 139] on div "Just released Recently enrolled" at bounding box center [607, 150] width 686 height 30
click at [379, 329] on h2 "CI/CD with GitHub Actions" at bounding box center [344, 321] width 160 height 20
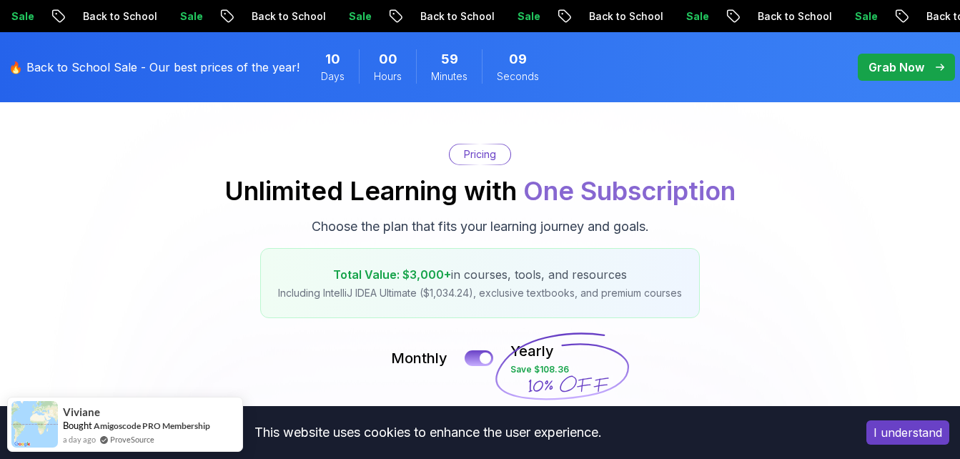
scroll to position [101, 0]
drag, startPoint x: 0, startPoint y: 1, endPoint x: 64, endPoint y: 211, distance: 219.7
click at [64, 211] on div "Pricing Unlimited Learning with One Subscription Choose the plan that fits your…" at bounding box center [479, 231] width 945 height 174
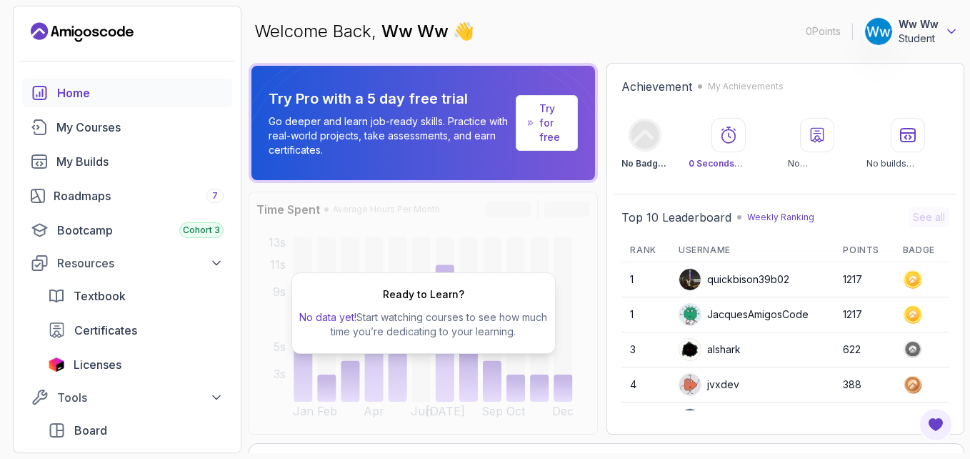
click at [946, 26] on icon at bounding box center [952, 31] width 14 height 14
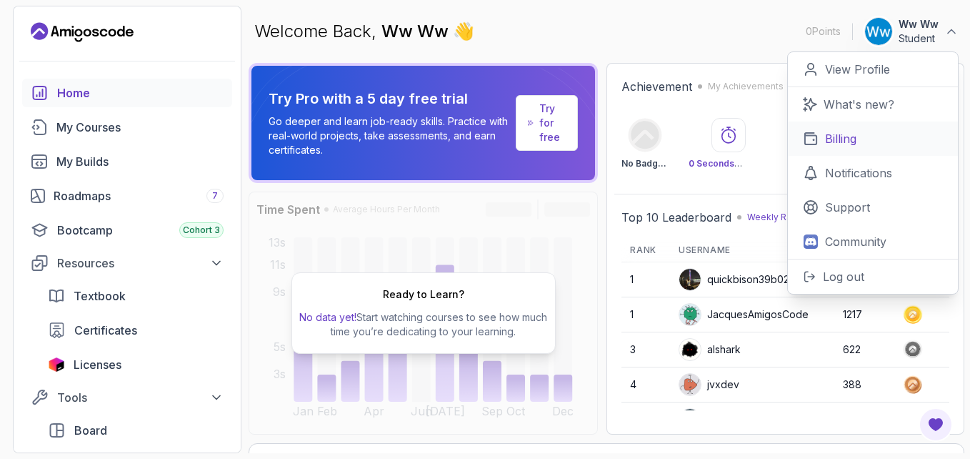
click at [882, 133] on link "Billing" at bounding box center [873, 138] width 170 height 34
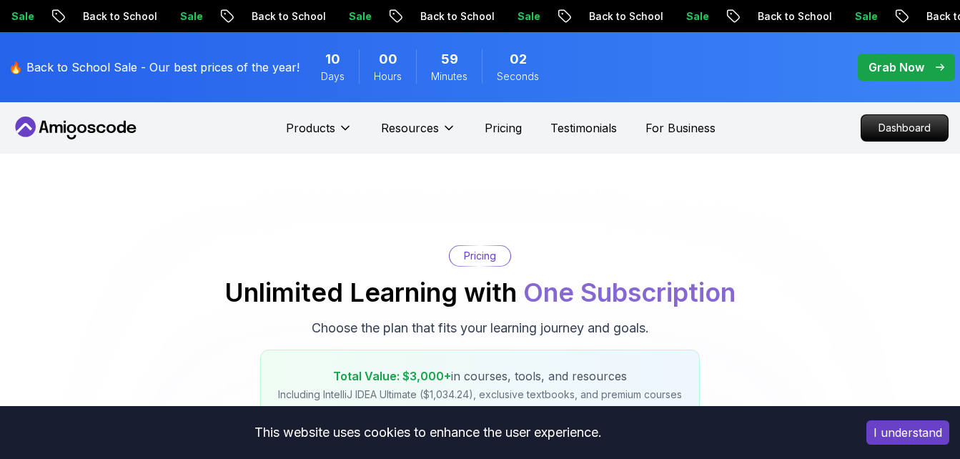
click at [233, 292] on h2 "Unlimited Learning with One Subscription" at bounding box center [479, 292] width 511 height 29
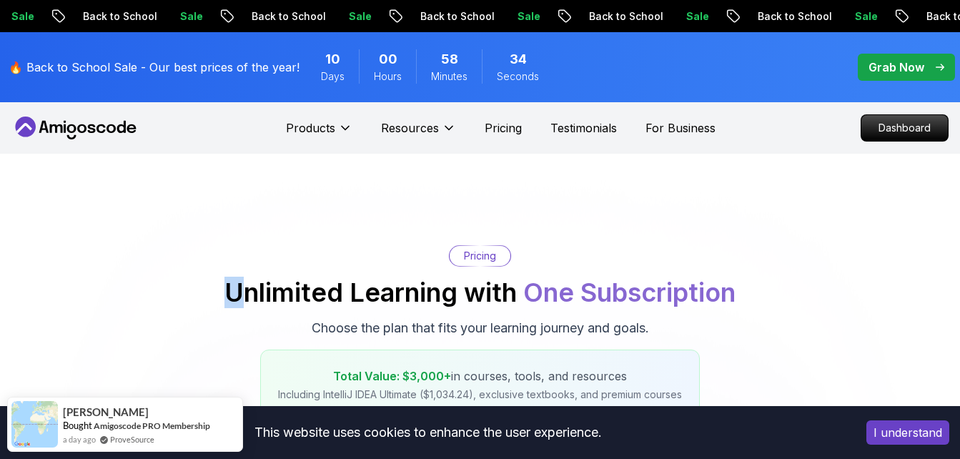
click at [247, 281] on h2 "Unlimited Learning with One Subscription" at bounding box center [479, 292] width 511 height 29
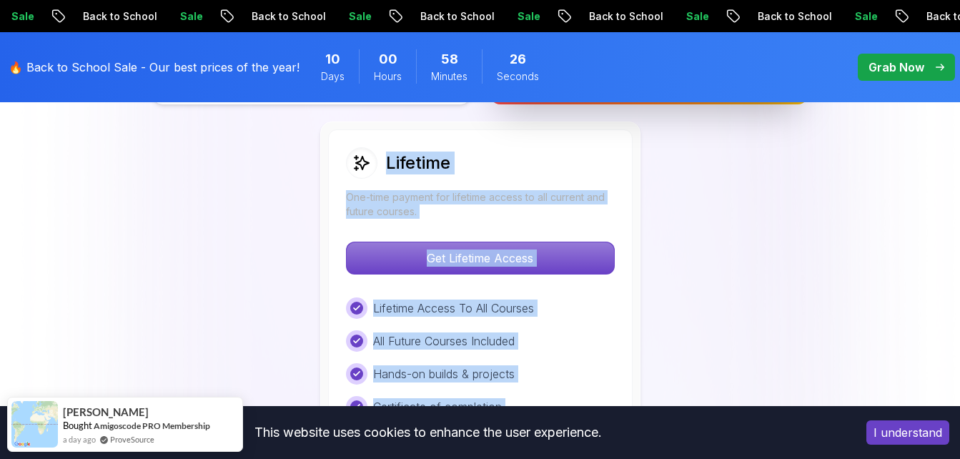
scroll to position [1451, 0]
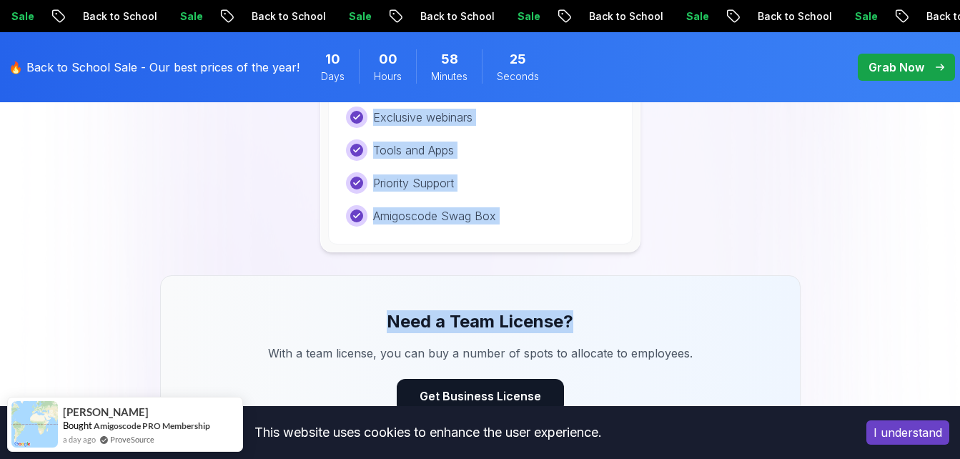
drag, startPoint x: 224, startPoint y: 287, endPoint x: 577, endPoint y: 329, distance: 356.3
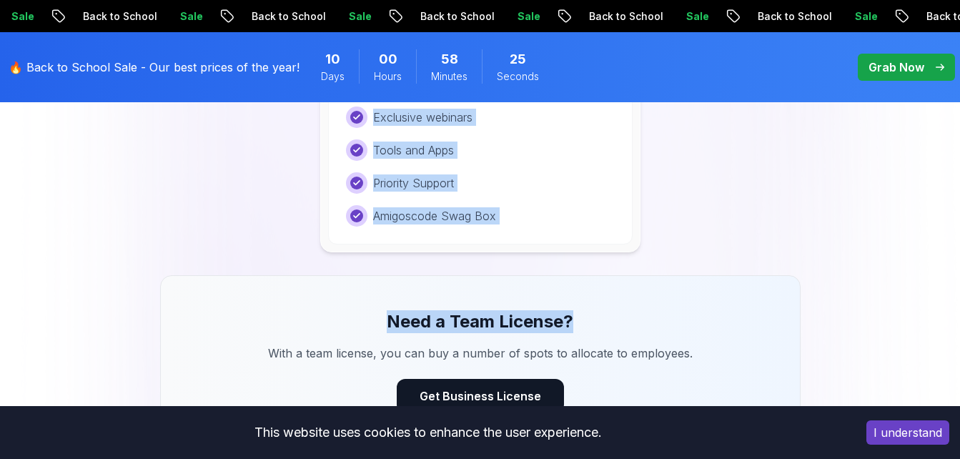
copy div "Unlimited Learning with One Subscription Choose the plan that fits your learnin…"
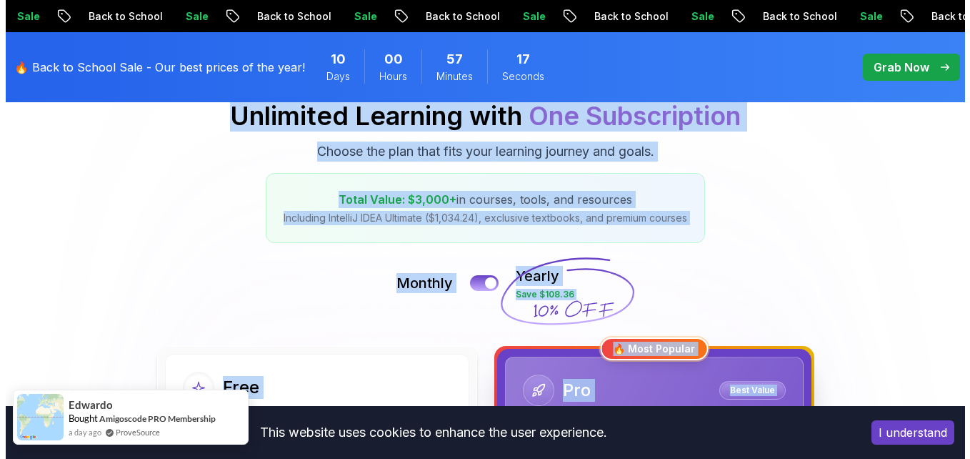
scroll to position [0, 0]
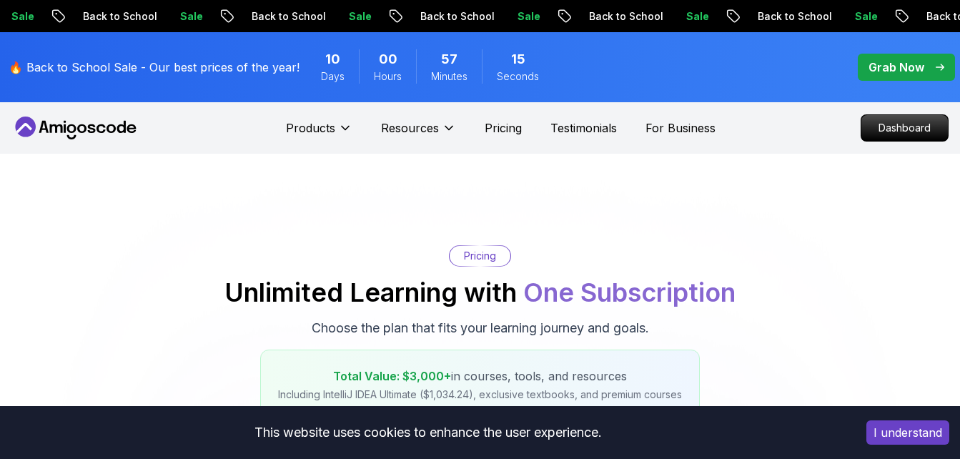
click at [507, 121] on p "Pricing" at bounding box center [502, 127] width 37 height 17
click at [498, 129] on p "Pricing" at bounding box center [502, 127] width 37 height 17
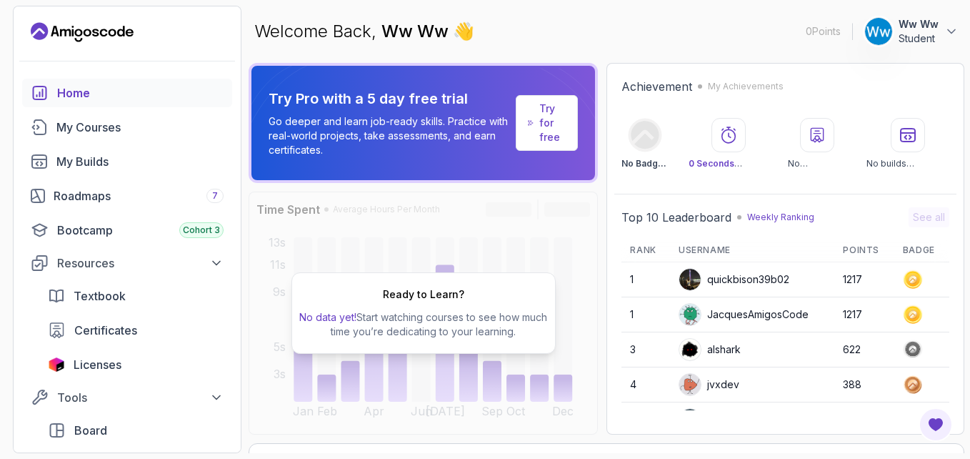
click at [940, 26] on button "Ww Ww Student" at bounding box center [912, 31] width 94 height 29
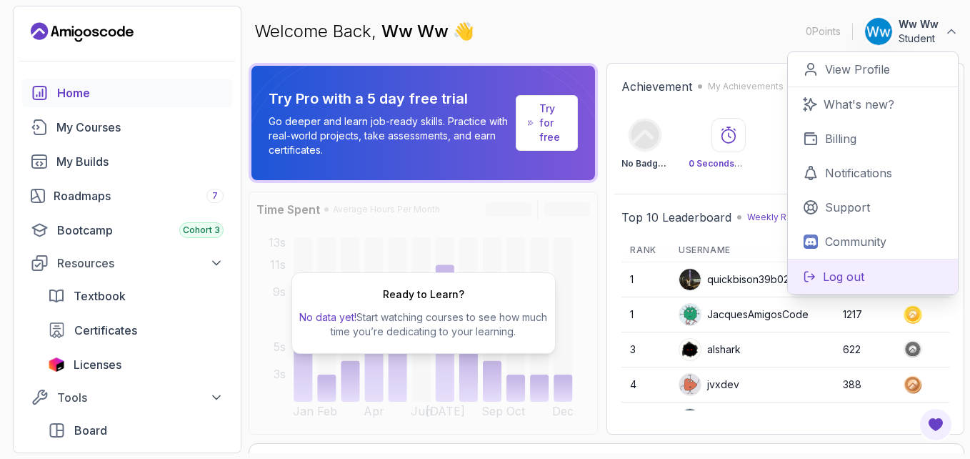
click at [885, 276] on button "Log out" at bounding box center [873, 276] width 170 height 35
